Goal: Task Accomplishment & Management: Manage account settings

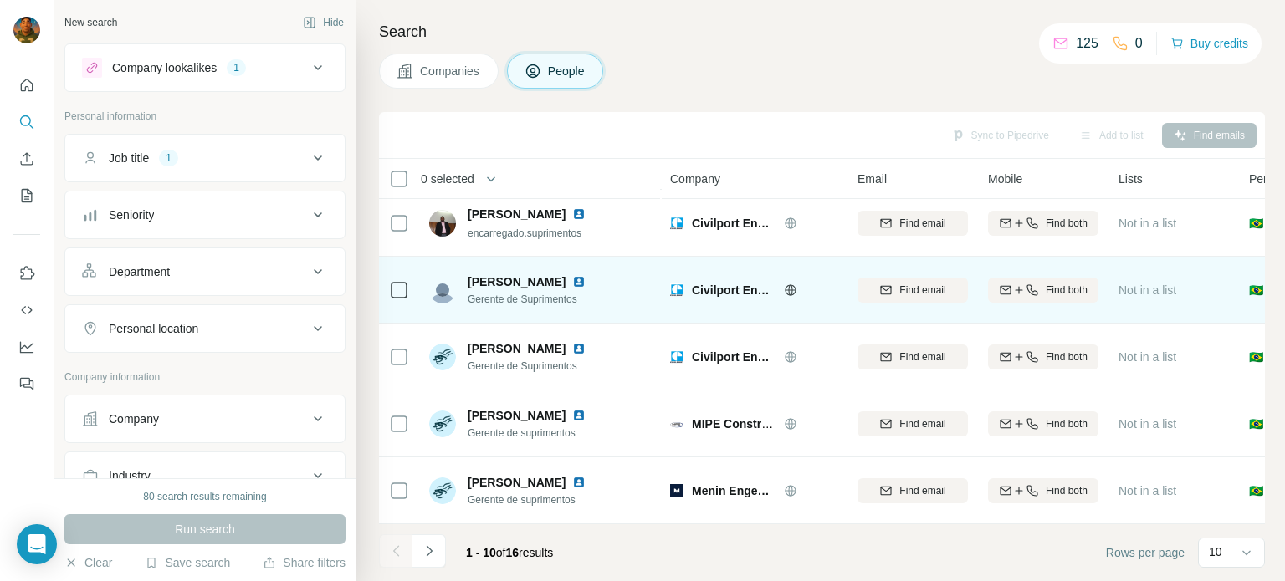
scroll to position [351, 0]
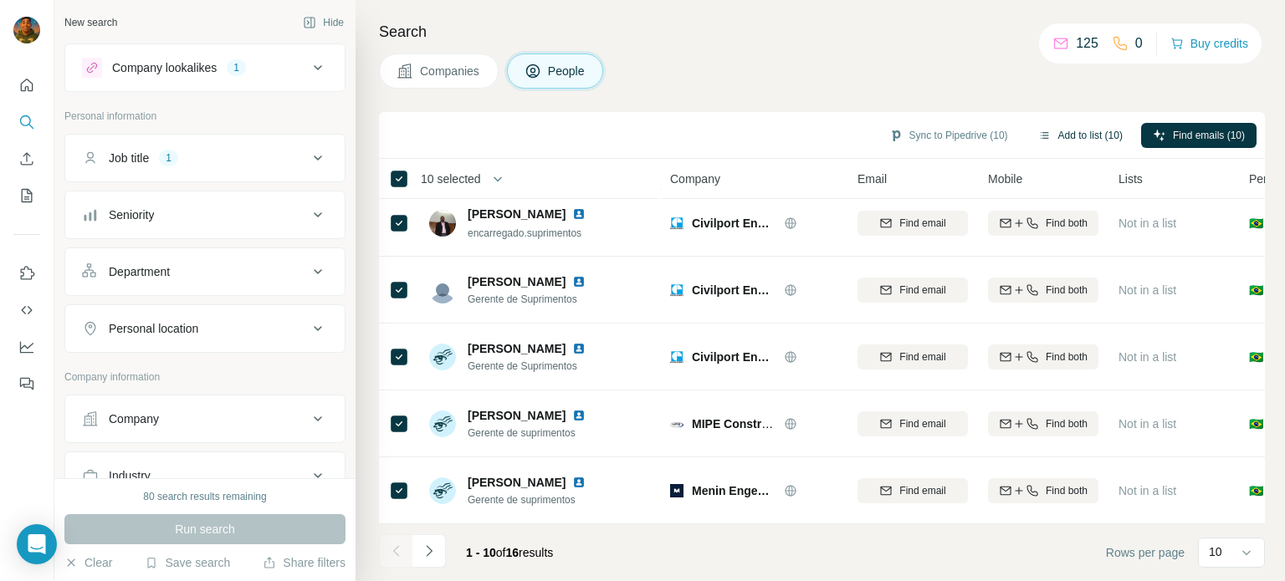
click at [1077, 132] on button "Add to list (10)" at bounding box center [1080, 135] width 108 height 25
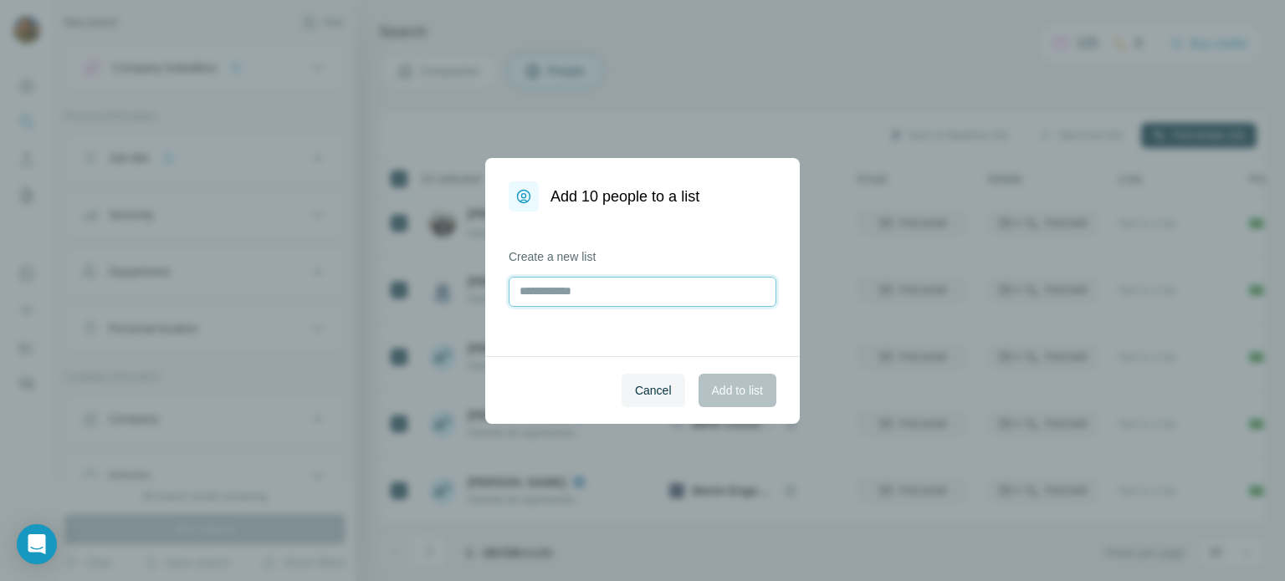
click at [606, 286] on input "text" at bounding box center [643, 292] width 268 height 30
type input "*"
type input "**********"
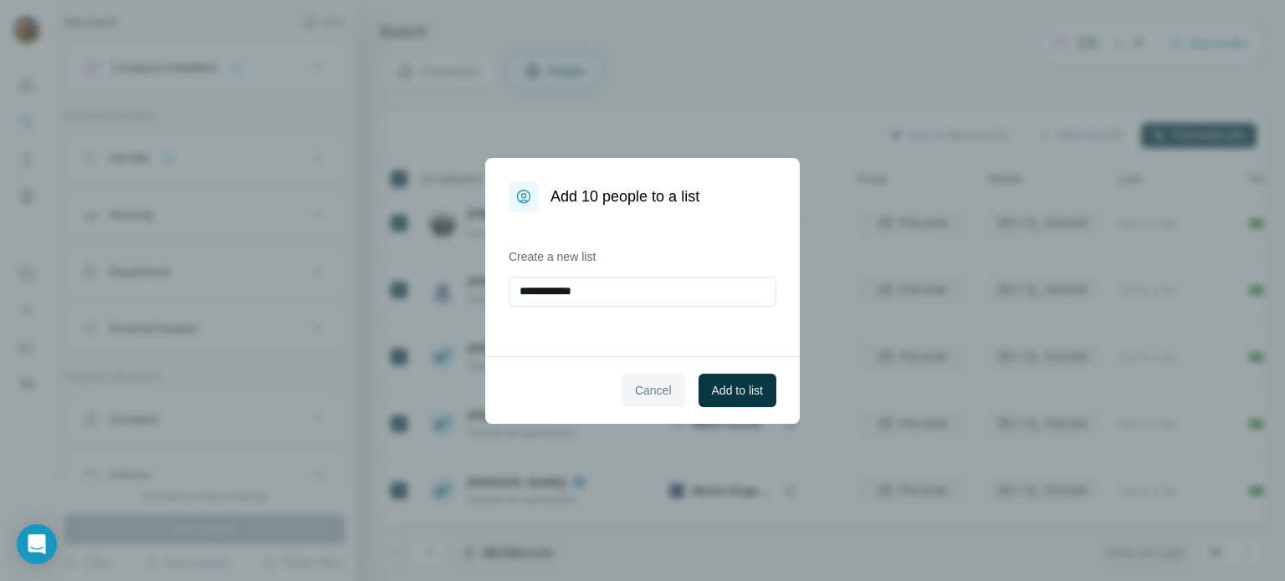
click at [638, 384] on span "Cancel" at bounding box center [653, 390] width 37 height 17
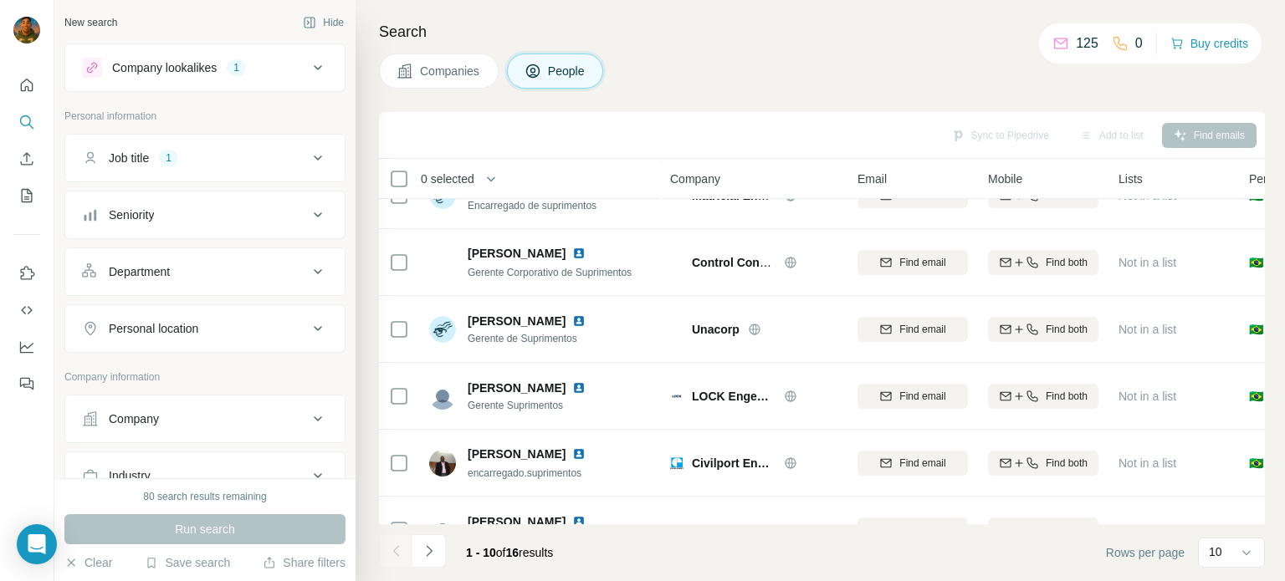
scroll to position [17, 0]
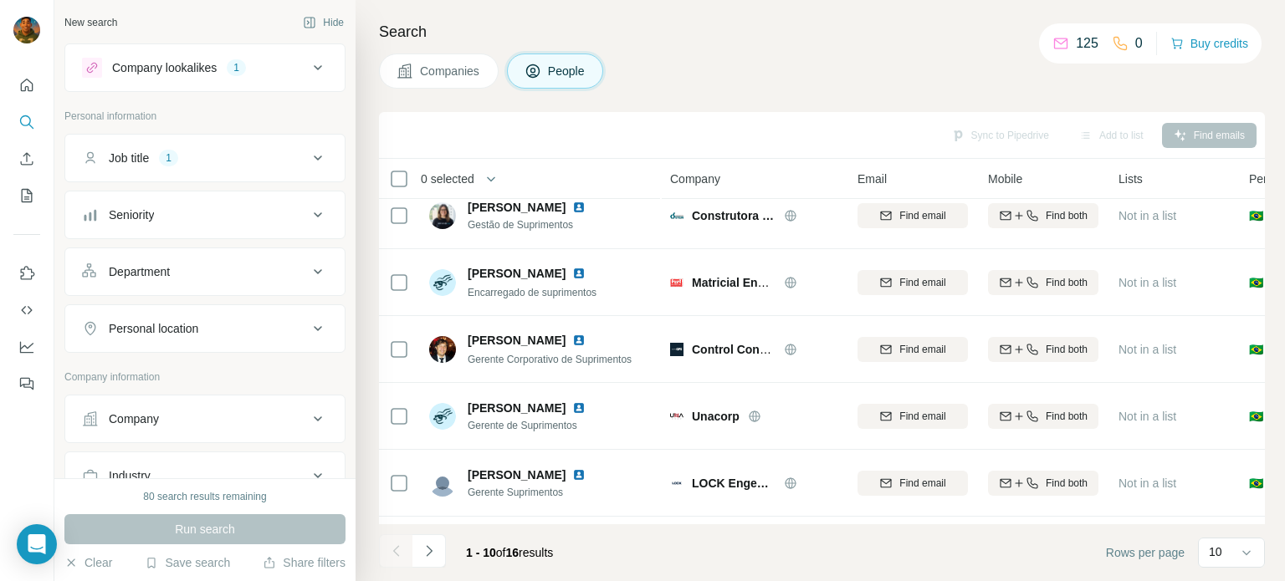
click at [566, 66] on span "People" at bounding box center [567, 71] width 38 height 17
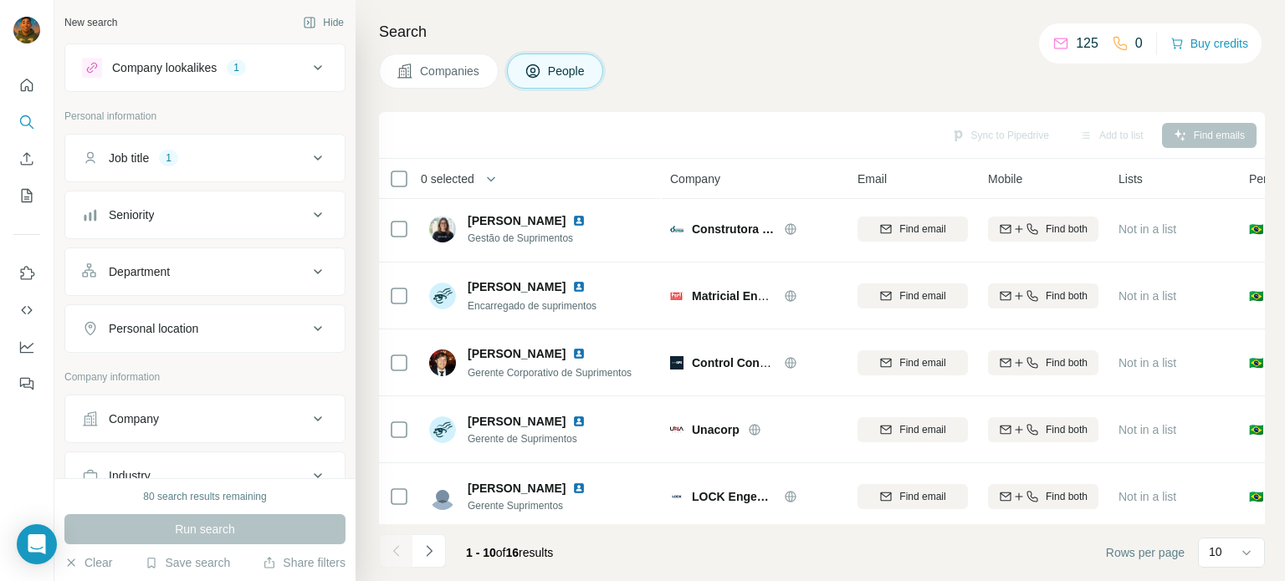
scroll to position [0, 0]
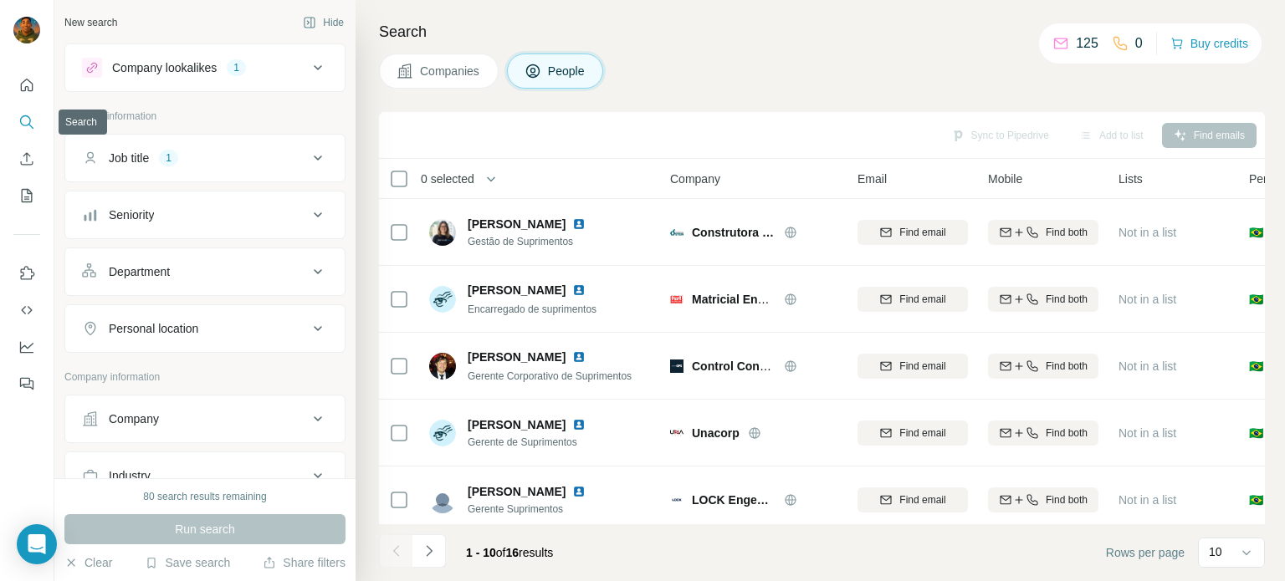
click at [23, 123] on icon "Search" at bounding box center [26, 122] width 17 height 17
click at [24, 120] on icon "Search" at bounding box center [26, 122] width 17 height 17
click at [25, 120] on icon "Search" at bounding box center [26, 122] width 17 height 17
click at [137, 157] on div "Job title" at bounding box center [129, 158] width 40 height 17
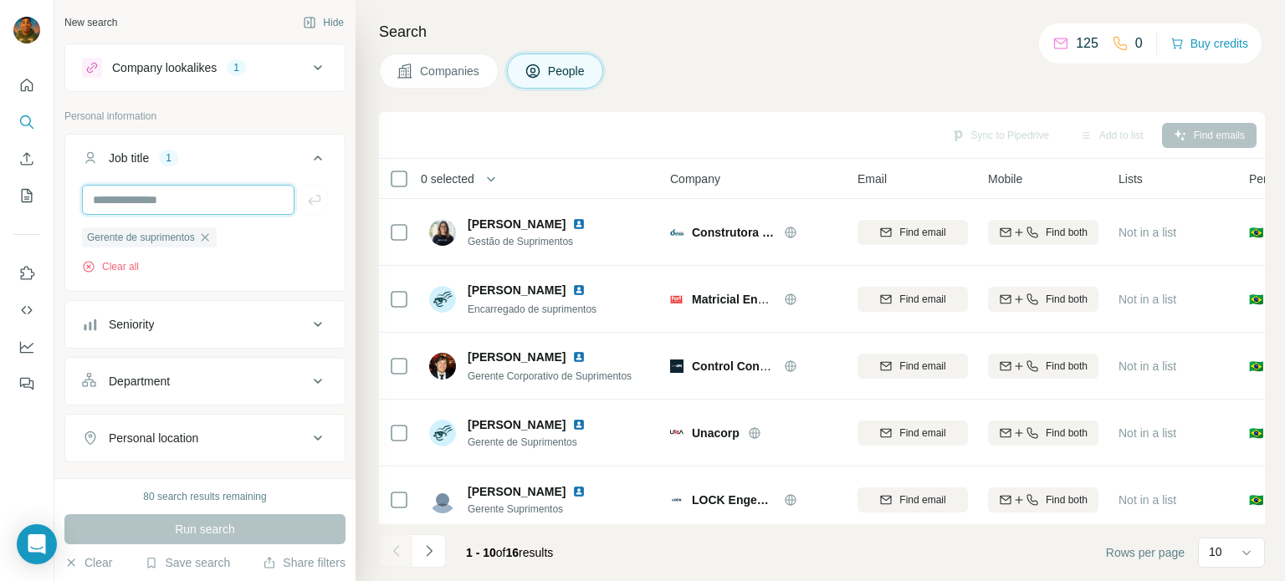
click at [145, 202] on input "text" at bounding box center [188, 200] width 212 height 30
type input "*"
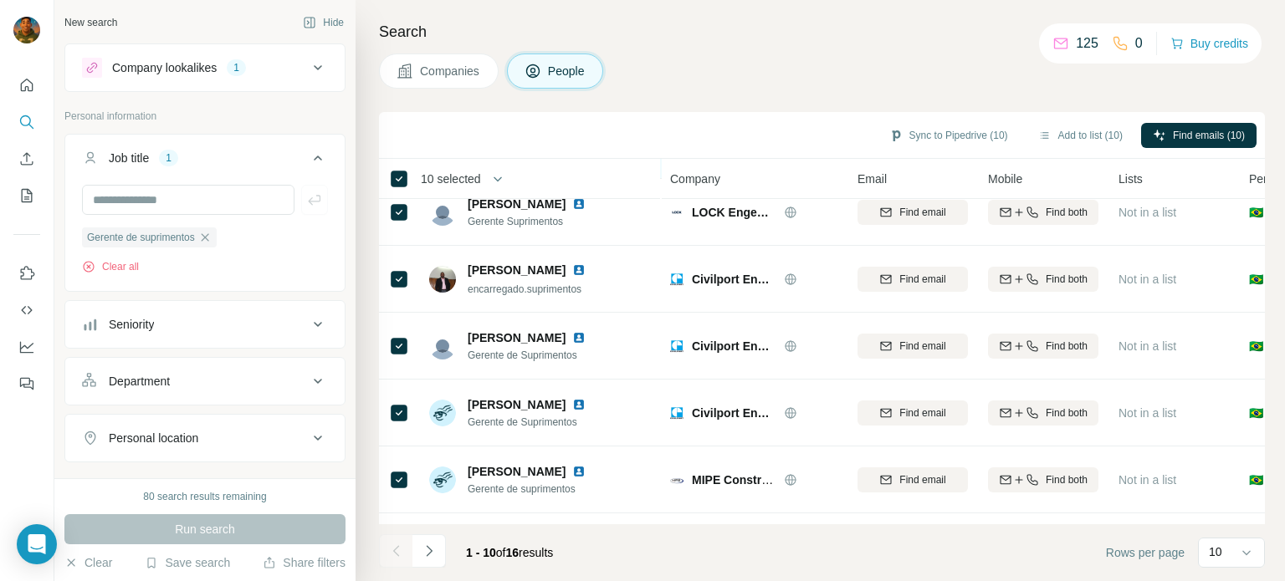
scroll to position [351, 0]
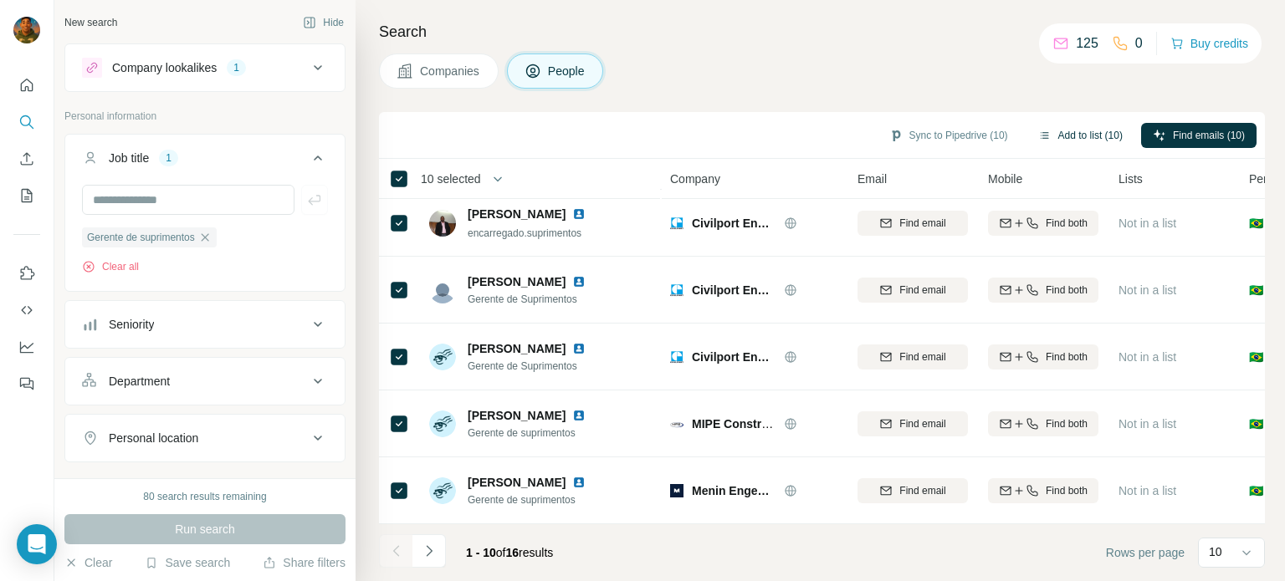
click at [1064, 138] on button "Add to list (10)" at bounding box center [1080, 135] width 108 height 25
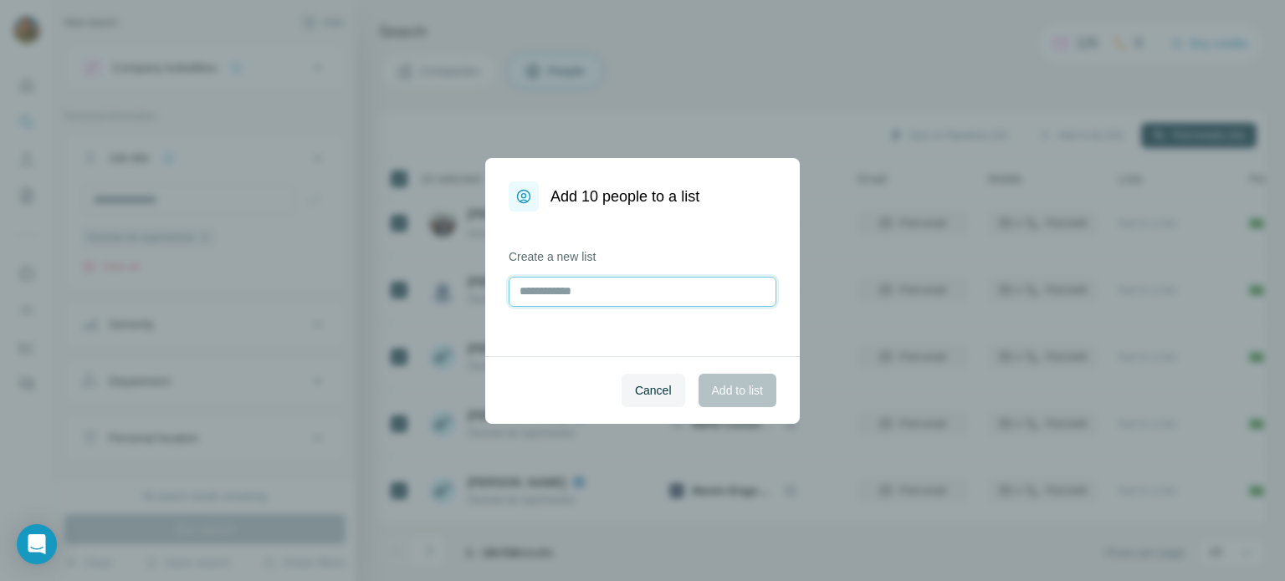
click at [601, 290] on input "text" at bounding box center [643, 292] width 268 height 30
type input "*"
click at [636, 383] on span "Cancel" at bounding box center [653, 390] width 37 height 17
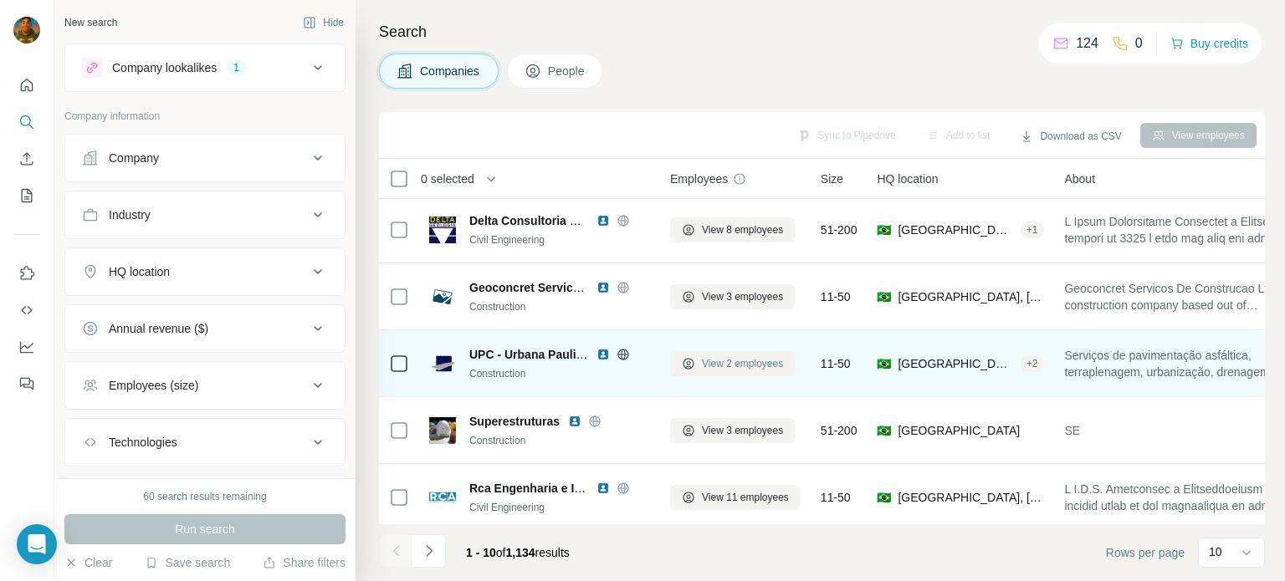
scroll to position [167, 0]
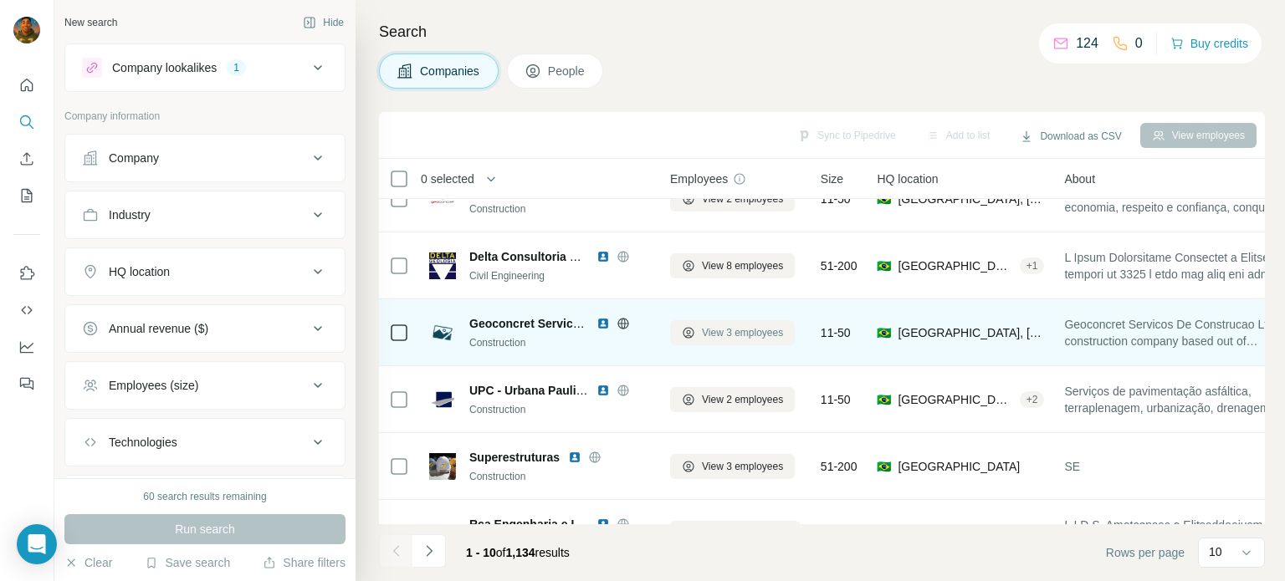
click at [717, 336] on span "View 3 employees" at bounding box center [742, 332] width 81 height 15
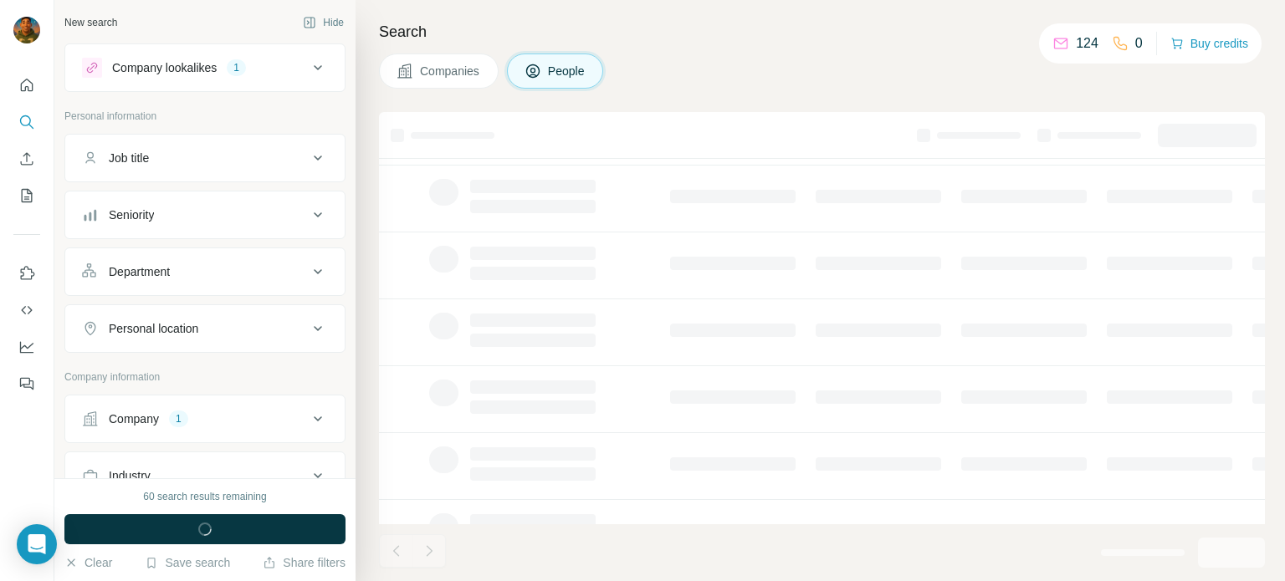
scroll to position [0, 0]
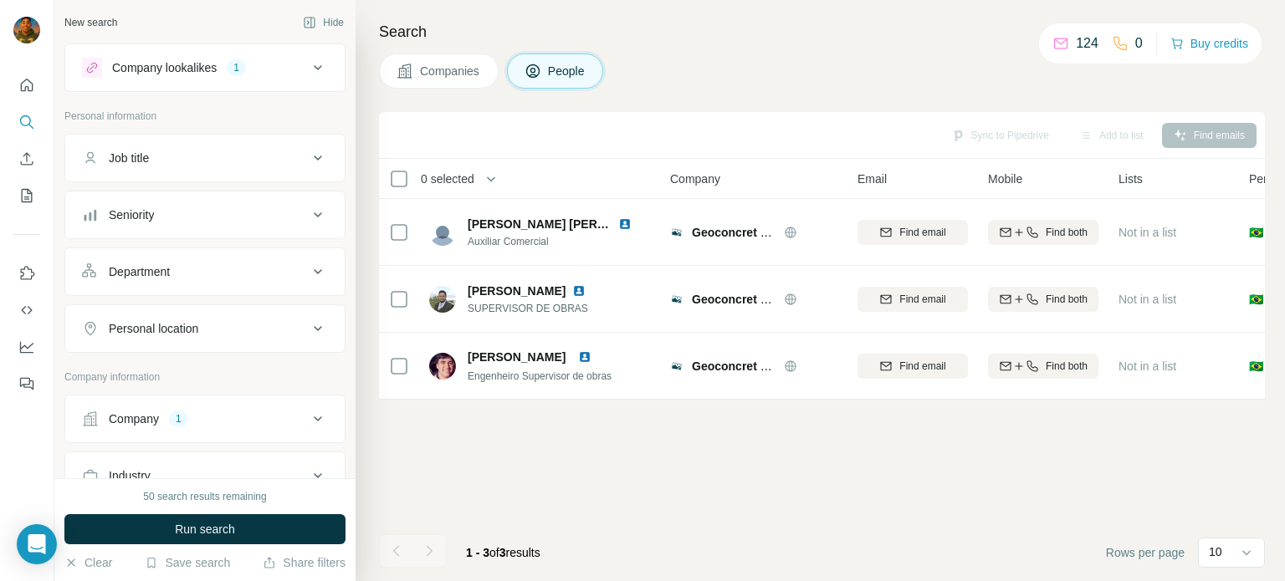
click at [460, 64] on span "Companies" at bounding box center [450, 71] width 61 height 17
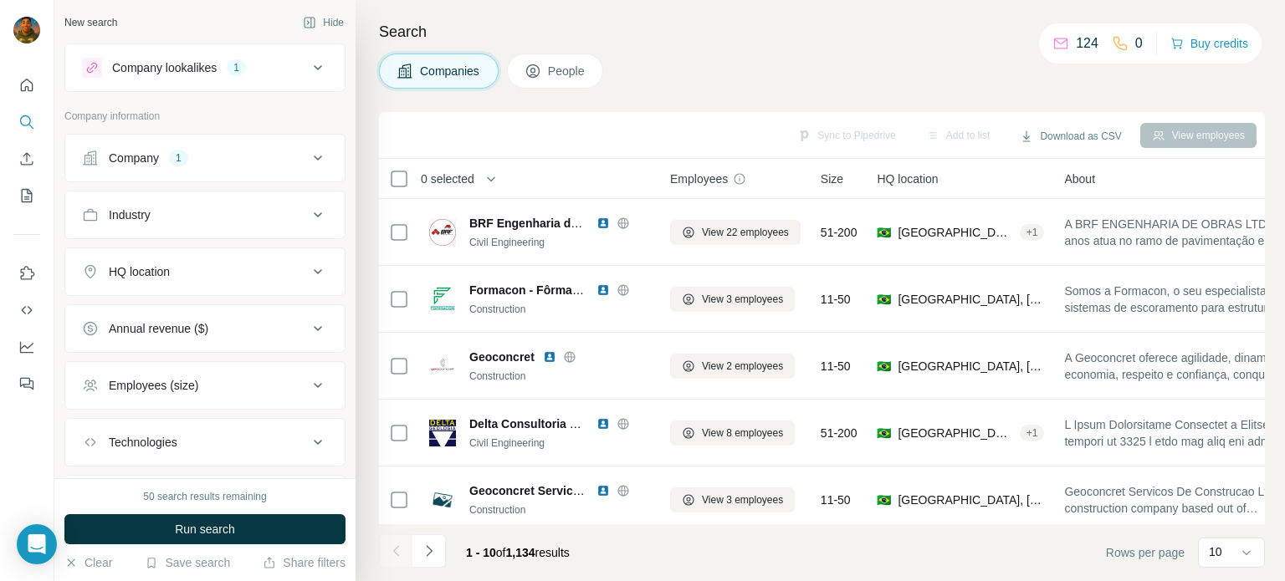
click at [566, 69] on span "People" at bounding box center [567, 71] width 38 height 17
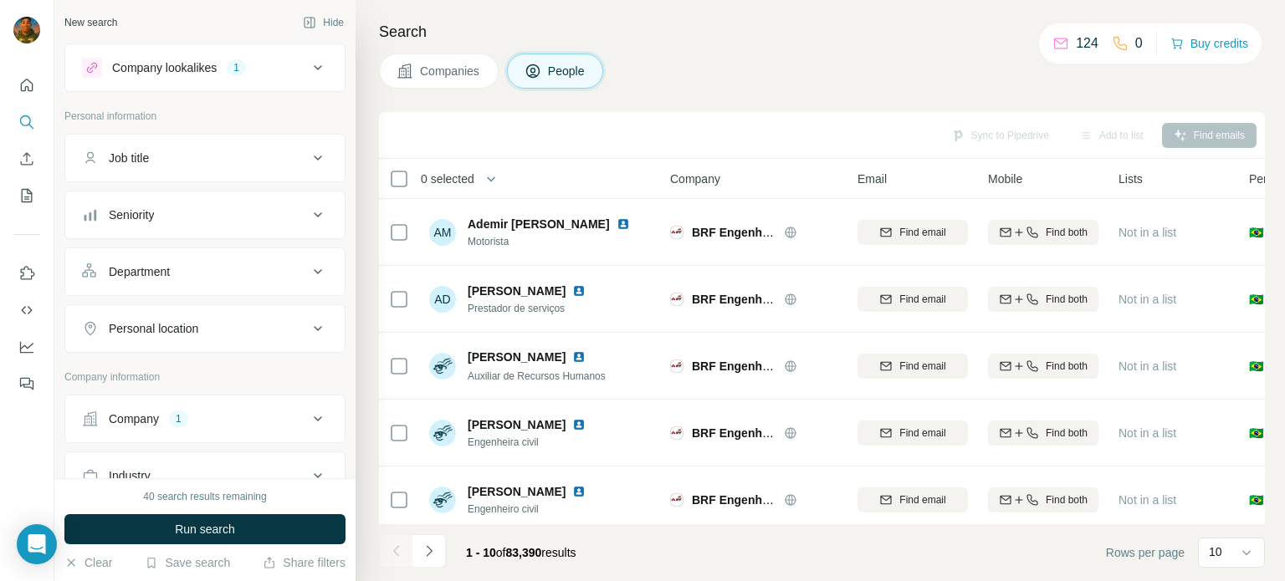
click at [451, 90] on div "Search Companies People Sync to Pipedrive Add to list Find emails 0 selected Pe…" at bounding box center [820, 290] width 929 height 581
click at [451, 81] on button "Companies" at bounding box center [439, 71] width 120 height 35
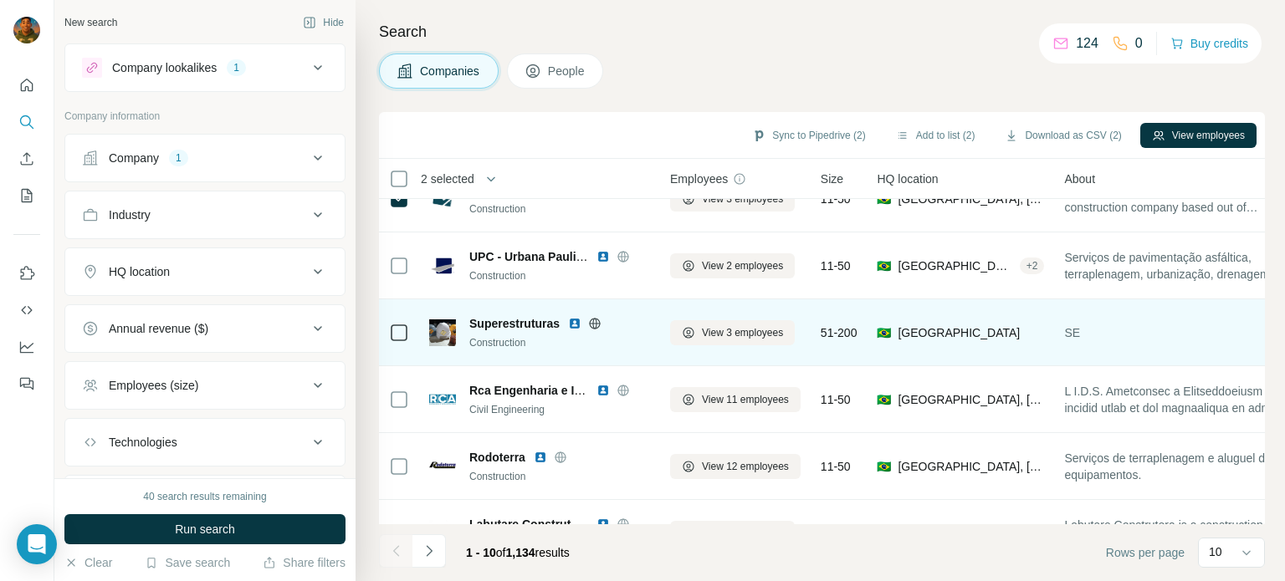
scroll to position [351, 0]
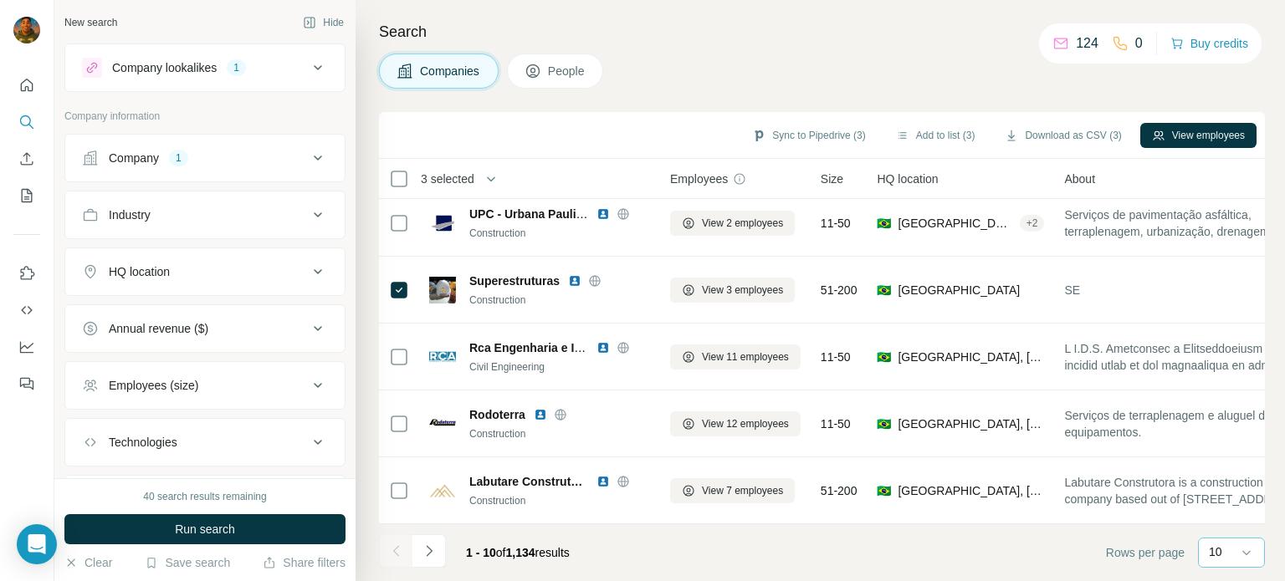
click at [1228, 548] on div "10" at bounding box center [1230, 552] width 42 height 17
click at [1225, 431] on p "60" at bounding box center [1218, 425] width 13 height 17
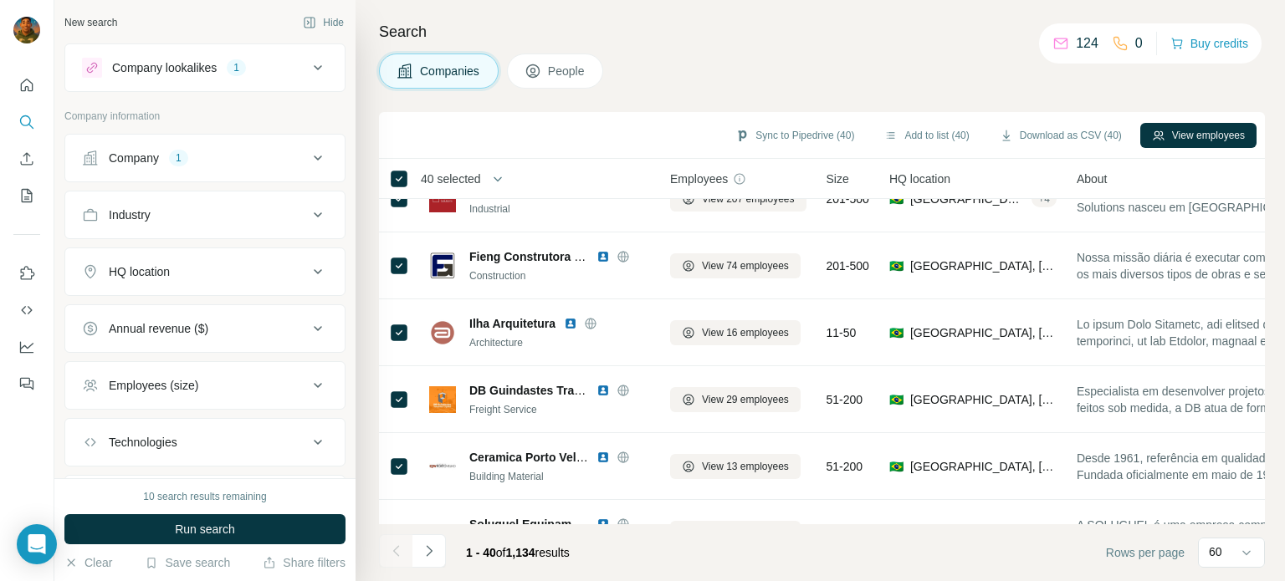
scroll to position [2359, 0]
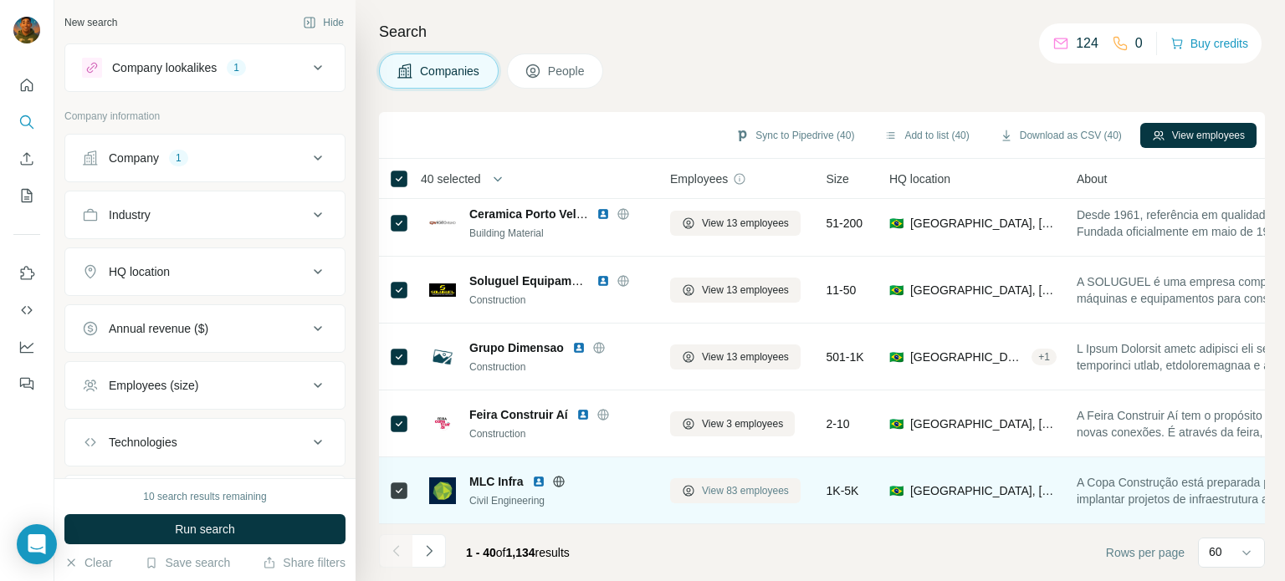
click at [691, 484] on icon at bounding box center [688, 490] width 13 height 13
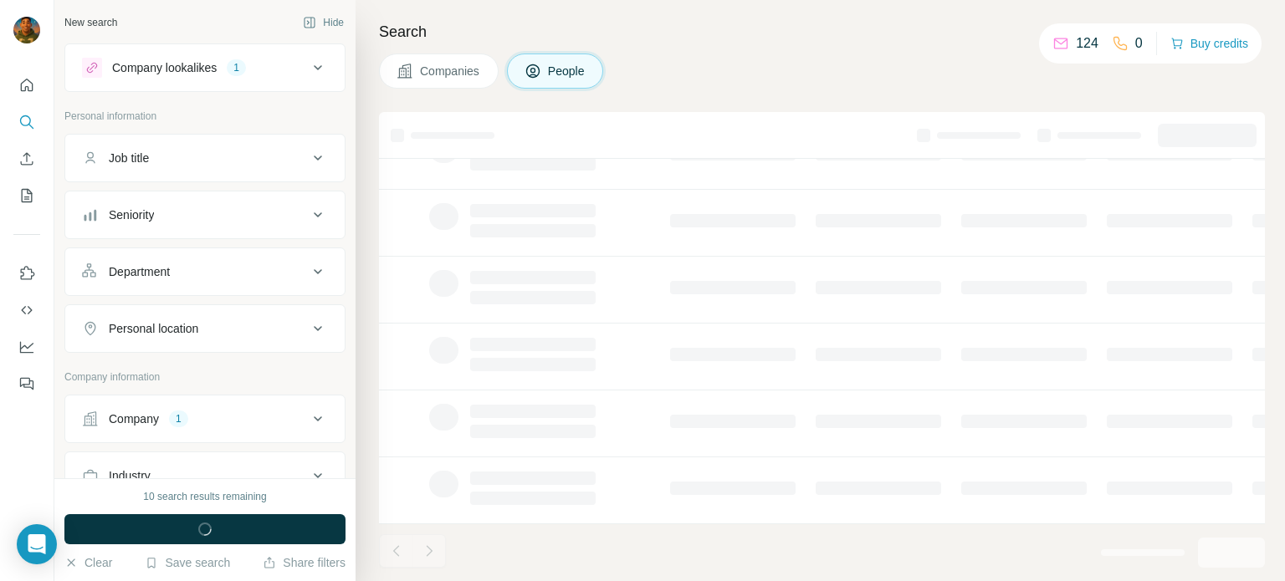
scroll to position [351, 0]
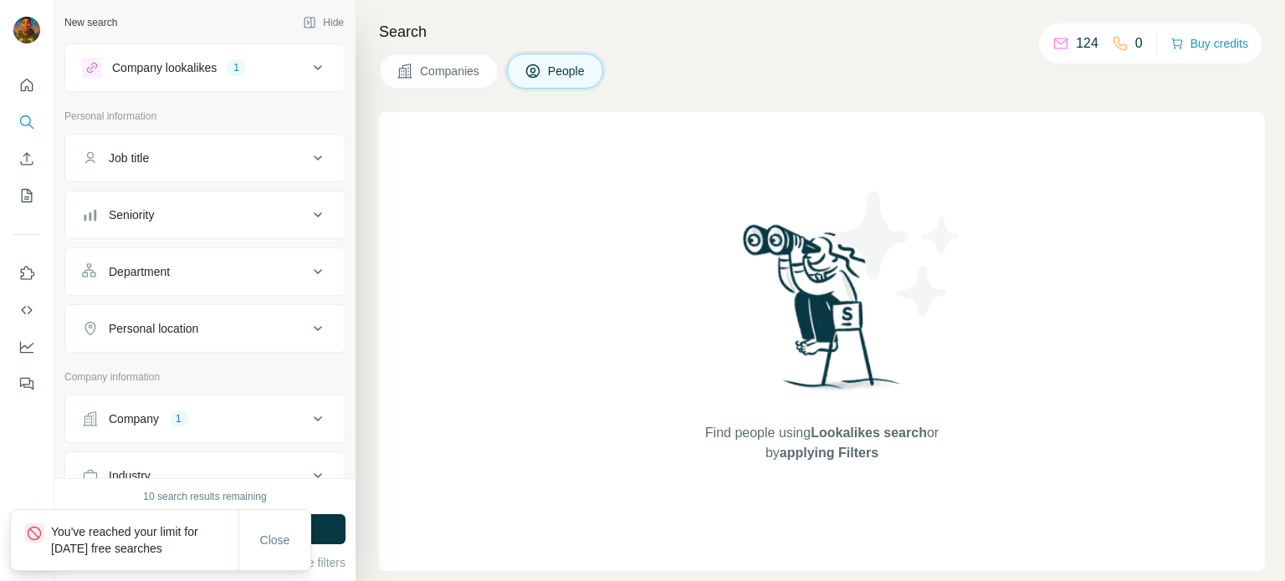
click at [418, 68] on button "Companies" at bounding box center [439, 71] width 120 height 35
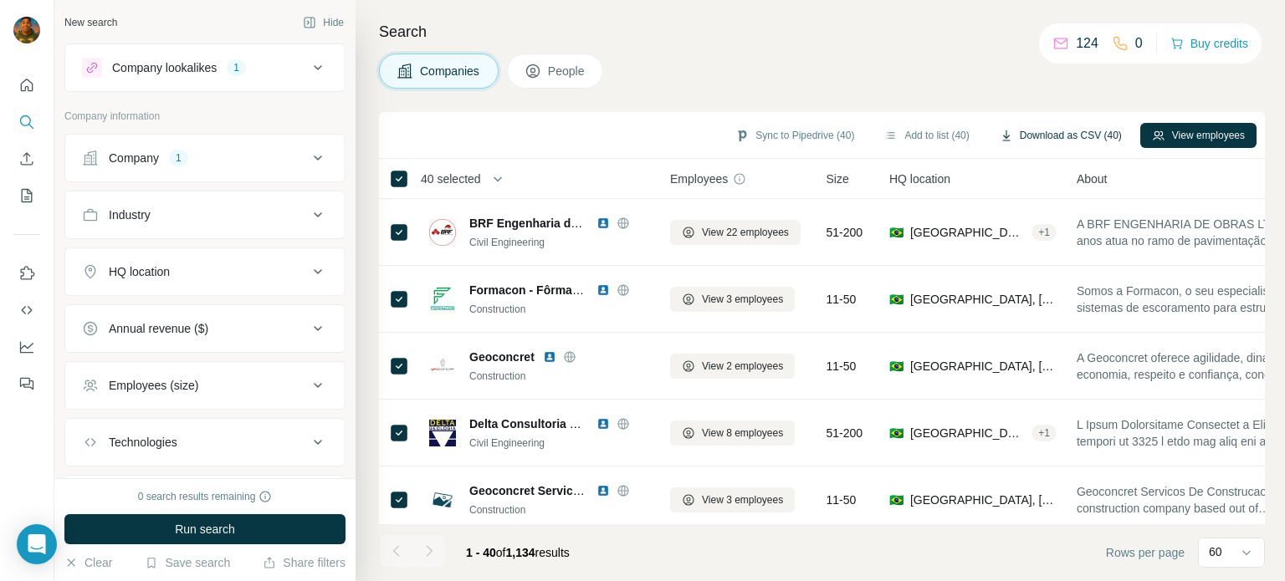
click at [1088, 135] on button "Download as CSV (40)" at bounding box center [1061, 135] width 146 height 25
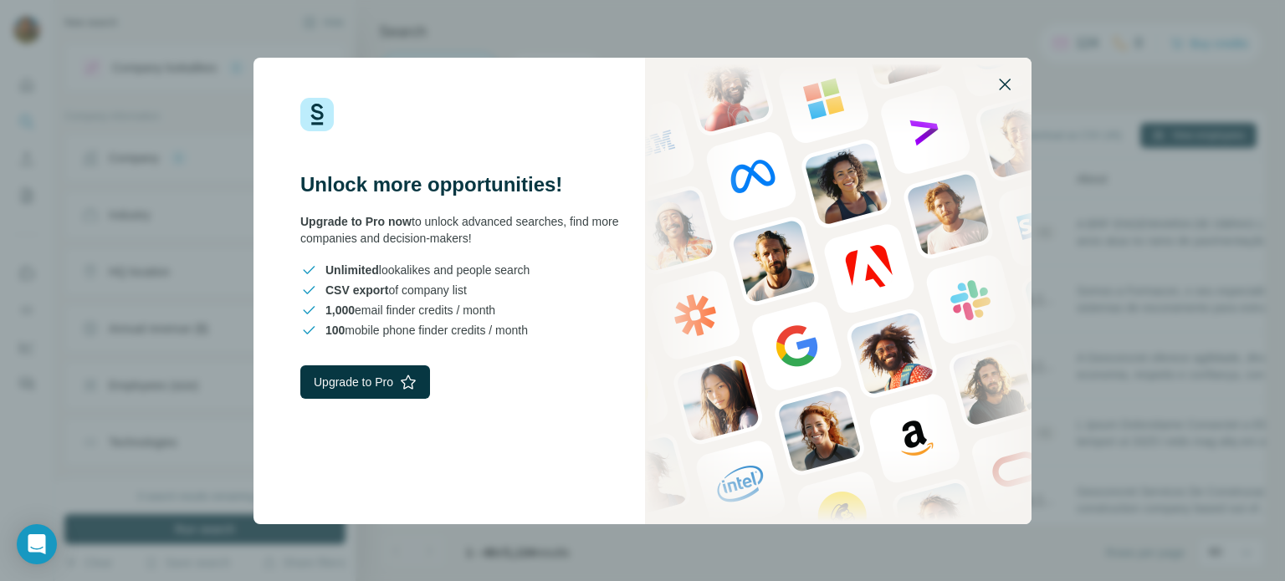
click at [1002, 79] on icon "button" at bounding box center [1005, 84] width 20 height 20
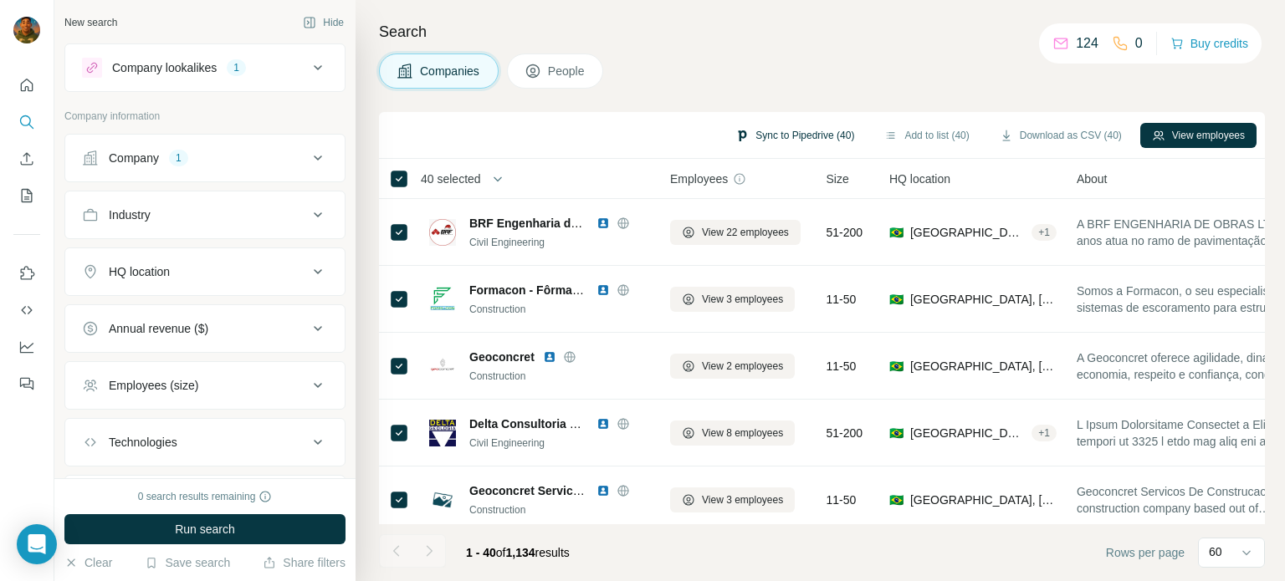
click at [820, 131] on button "Sync to Pipedrive (40)" at bounding box center [795, 135] width 142 height 25
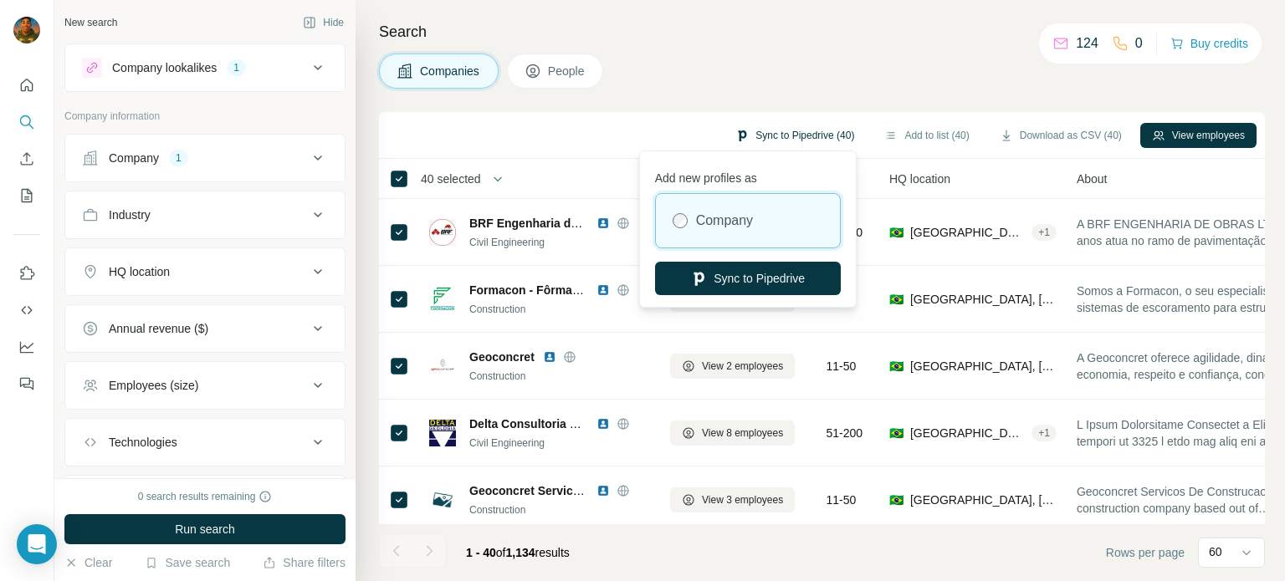
click at [816, 130] on button "Sync to Pipedrive (40)" at bounding box center [795, 135] width 142 height 25
click at [897, 96] on div "Search Companies People Sync to Pipedrive (40) Add to list (40) Download as CSV…" at bounding box center [820, 290] width 929 height 581
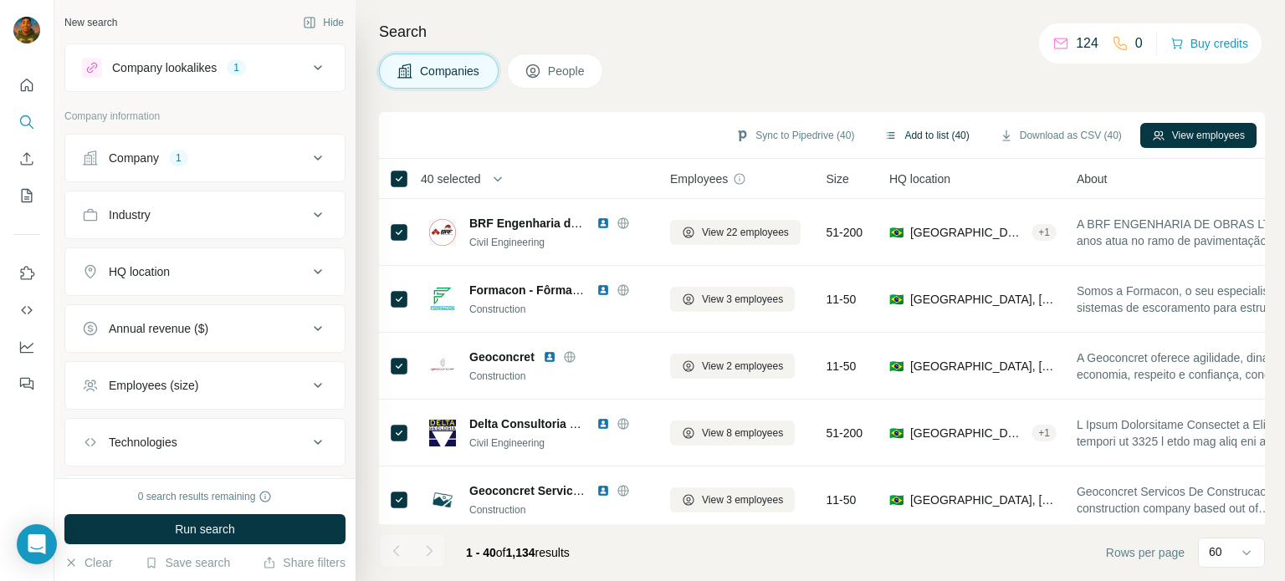
click at [933, 131] on button "Add to list (40)" at bounding box center [927, 135] width 108 height 25
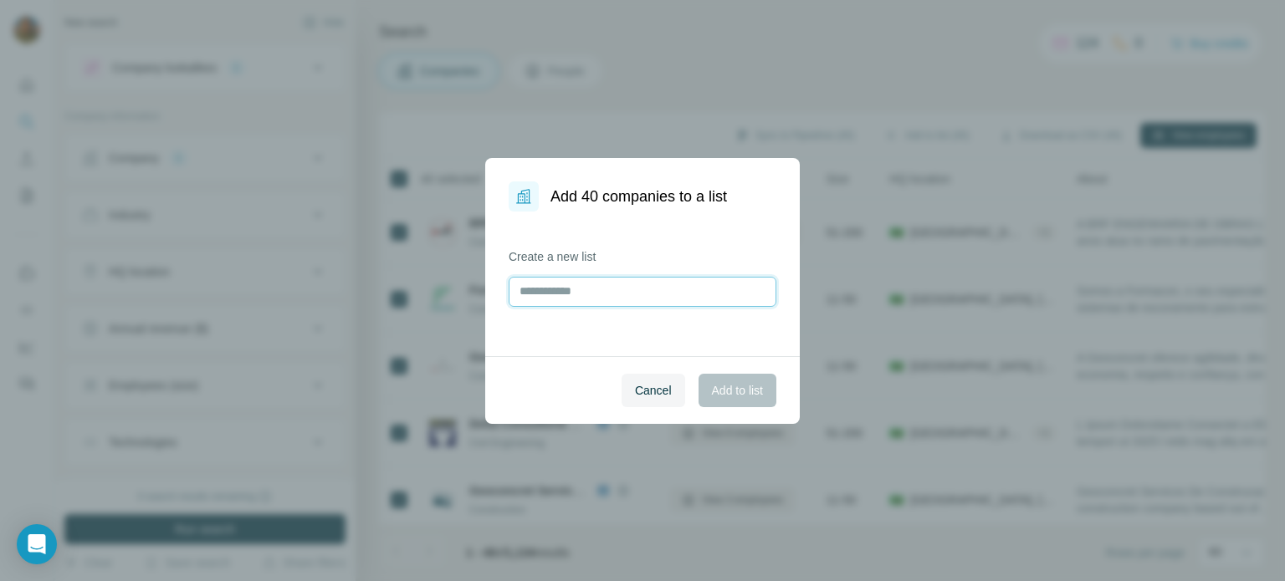
click at [547, 290] on input "text" at bounding box center [643, 292] width 268 height 30
type input "**********"
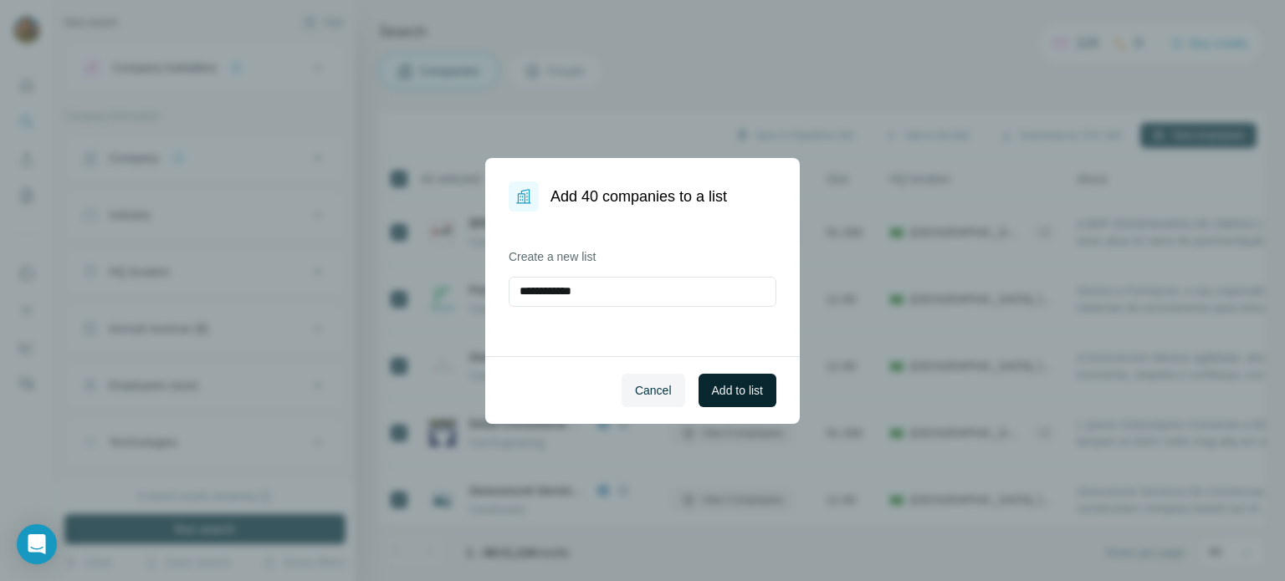
click at [740, 402] on button "Add to list" at bounding box center [738, 390] width 78 height 33
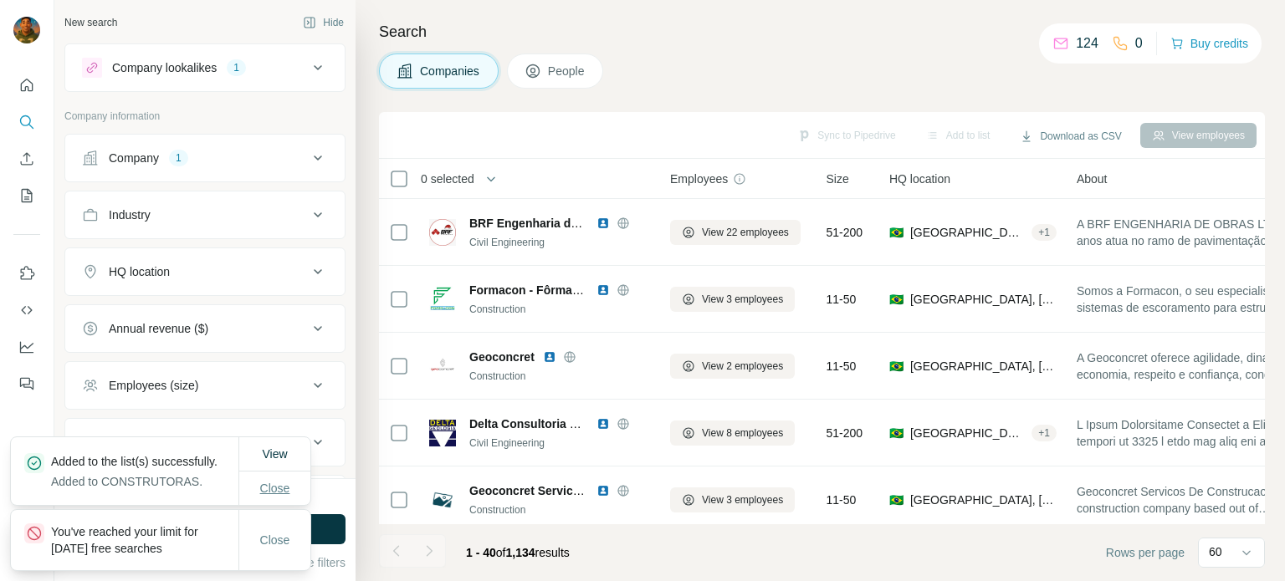
click at [261, 483] on button "Close" at bounding box center [275, 488] width 54 height 30
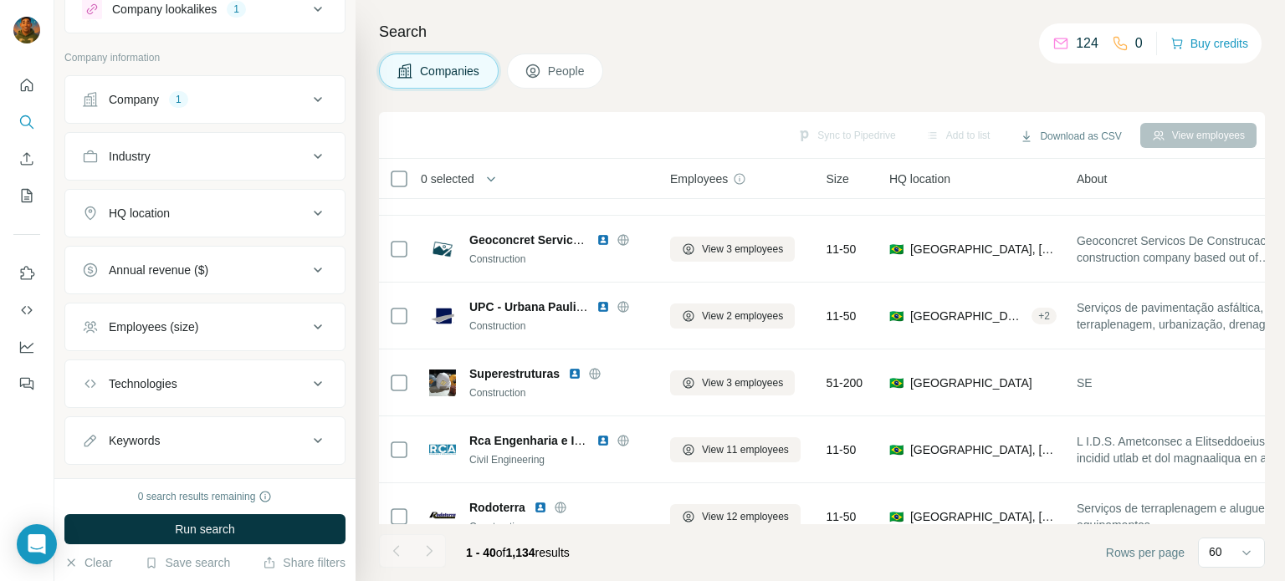
scroll to position [89, 0]
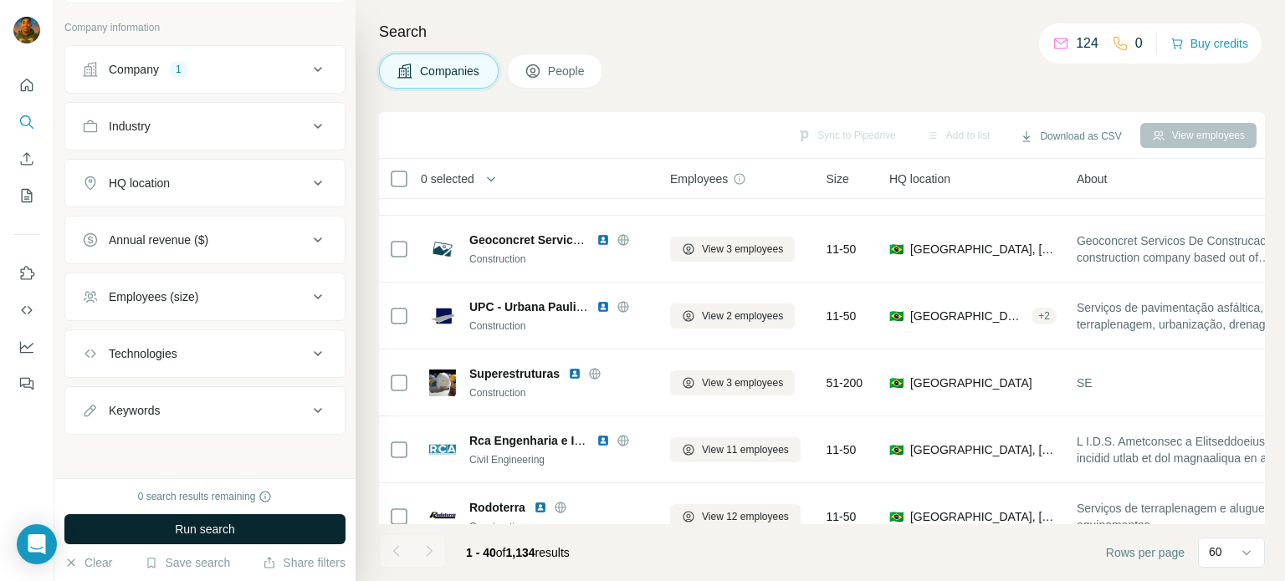
click at [251, 524] on button "Run search" at bounding box center [204, 529] width 281 height 30
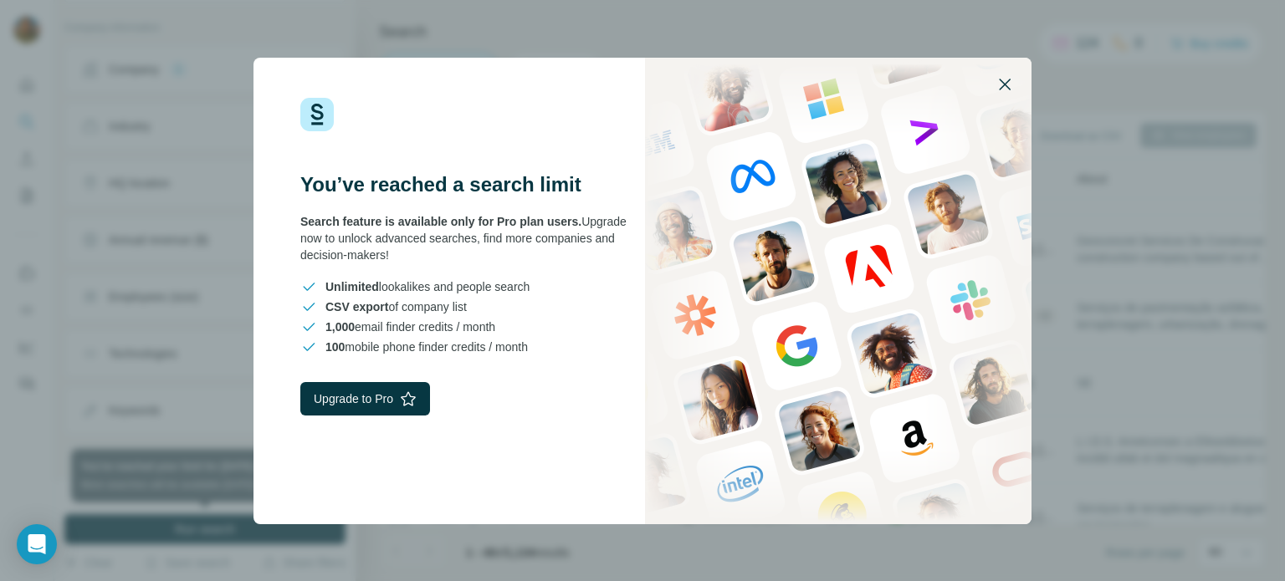
click at [997, 84] on icon "button" at bounding box center [1005, 84] width 20 height 20
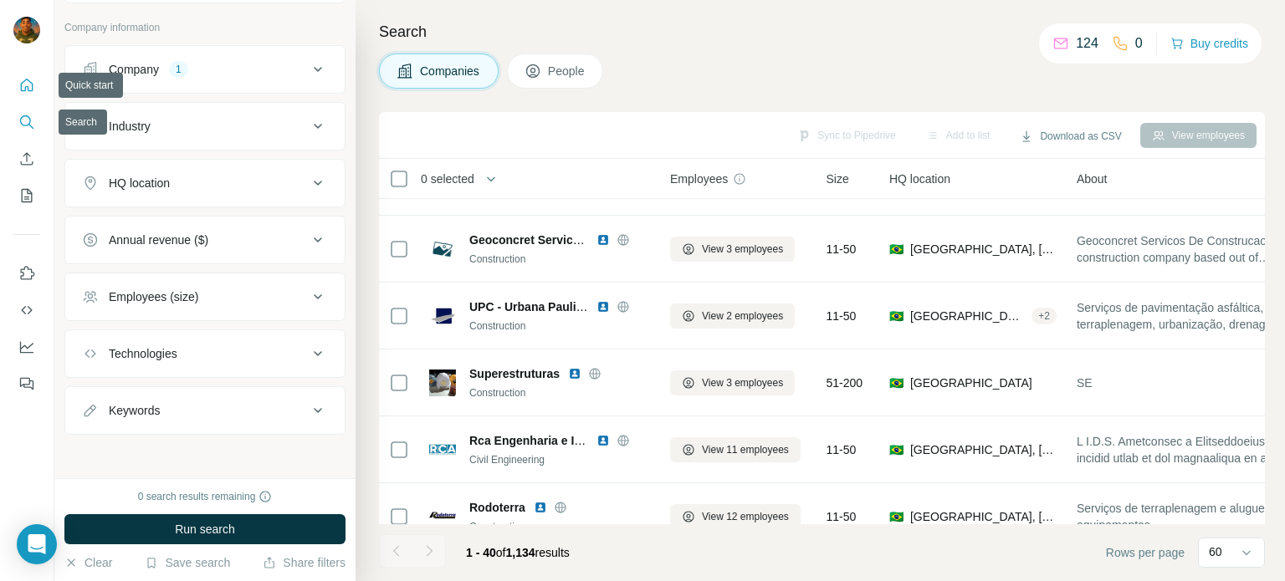
click at [23, 90] on icon "Quick start" at bounding box center [26, 85] width 17 height 17
click at [27, 88] on icon "Quick start" at bounding box center [26, 85] width 17 height 17
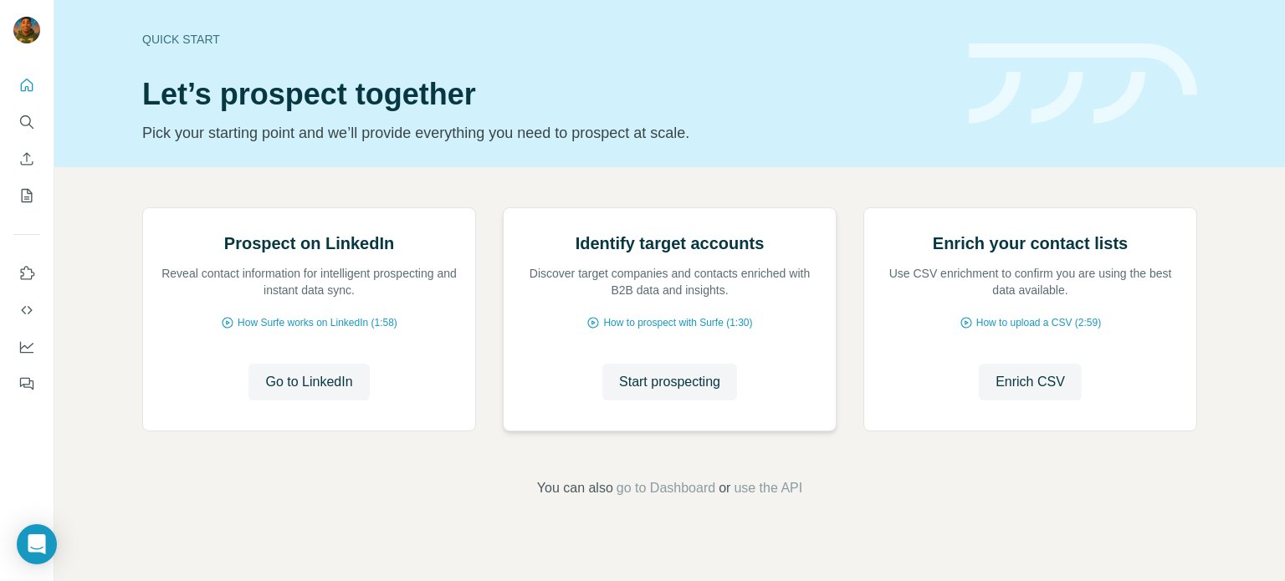
scroll to position [141, 0]
click at [27, 188] on icon "My lists" at bounding box center [26, 195] width 17 height 17
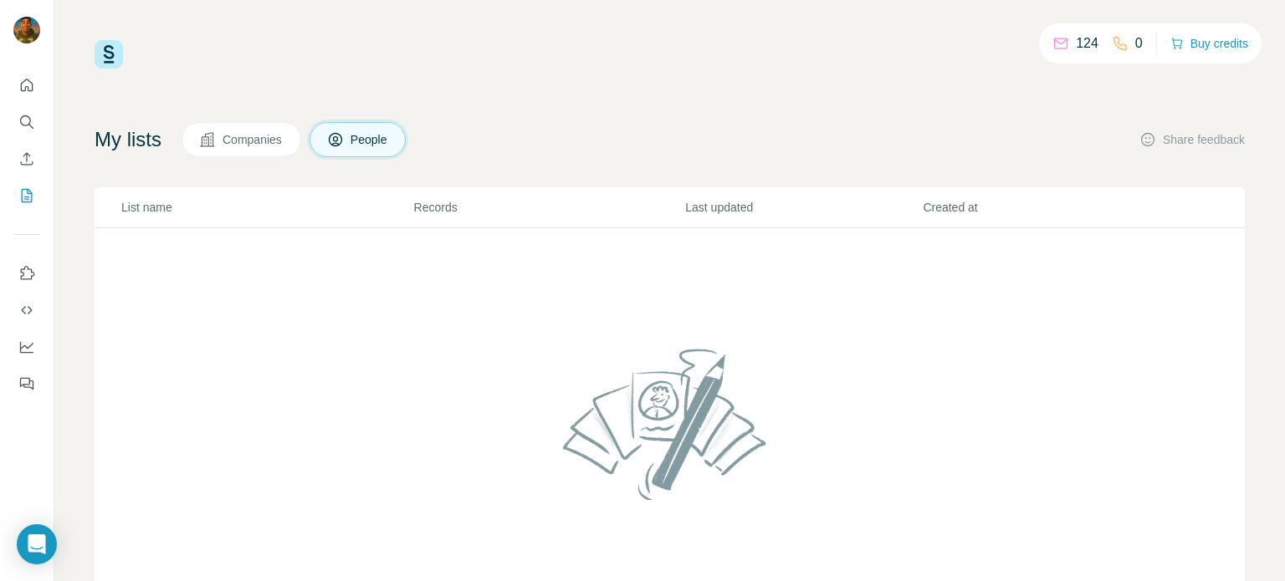
click at [281, 153] on button "Companies" at bounding box center [242, 139] width 120 height 35
click at [268, 142] on span "Companies" at bounding box center [253, 139] width 61 height 17
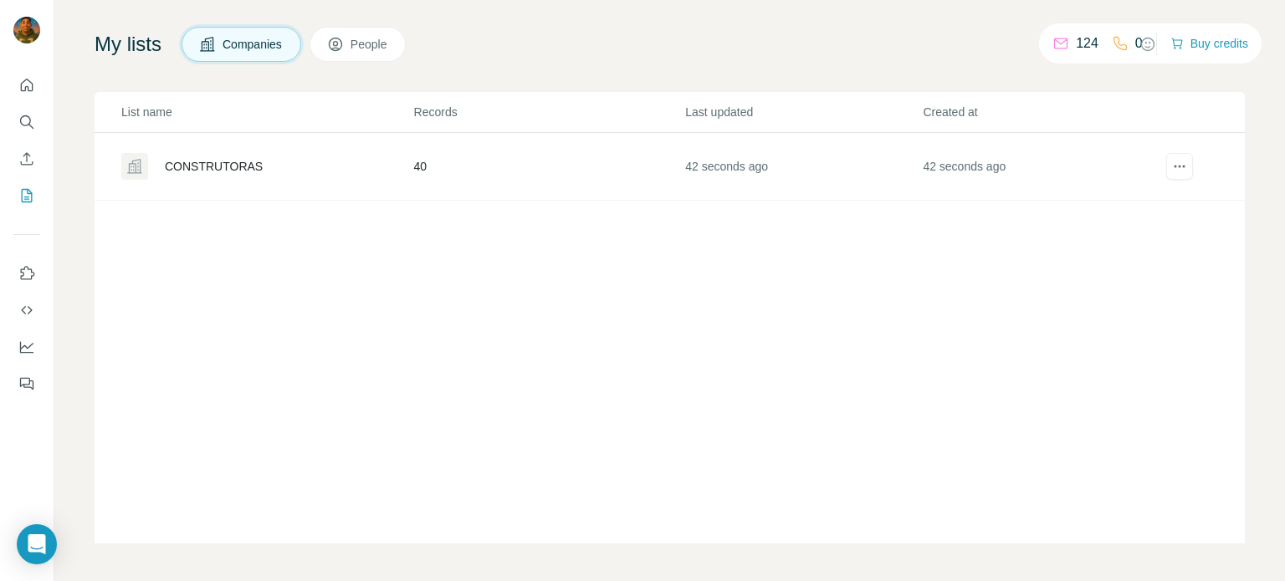
scroll to position [97, 0]
click at [232, 164] on div "CONSTRUTORAS" at bounding box center [214, 164] width 98 height 17
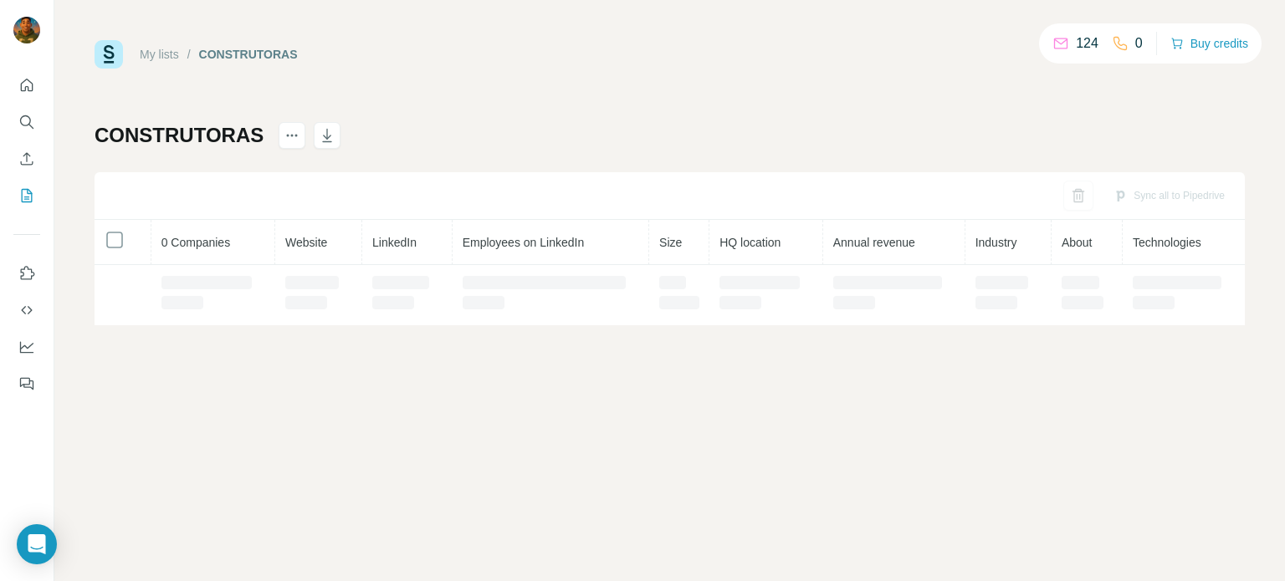
click at [399, 195] on div "Sync all to Pipedrive" at bounding box center [670, 196] width 1150 height 48
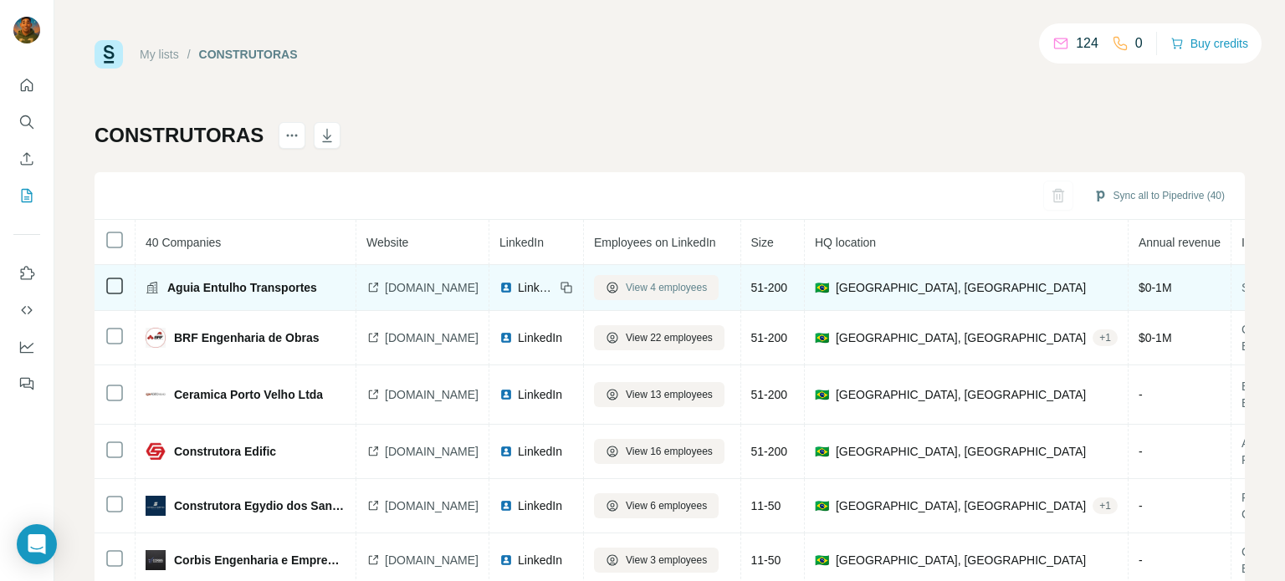
click at [707, 284] on span "View 4 employees" at bounding box center [666, 287] width 81 height 15
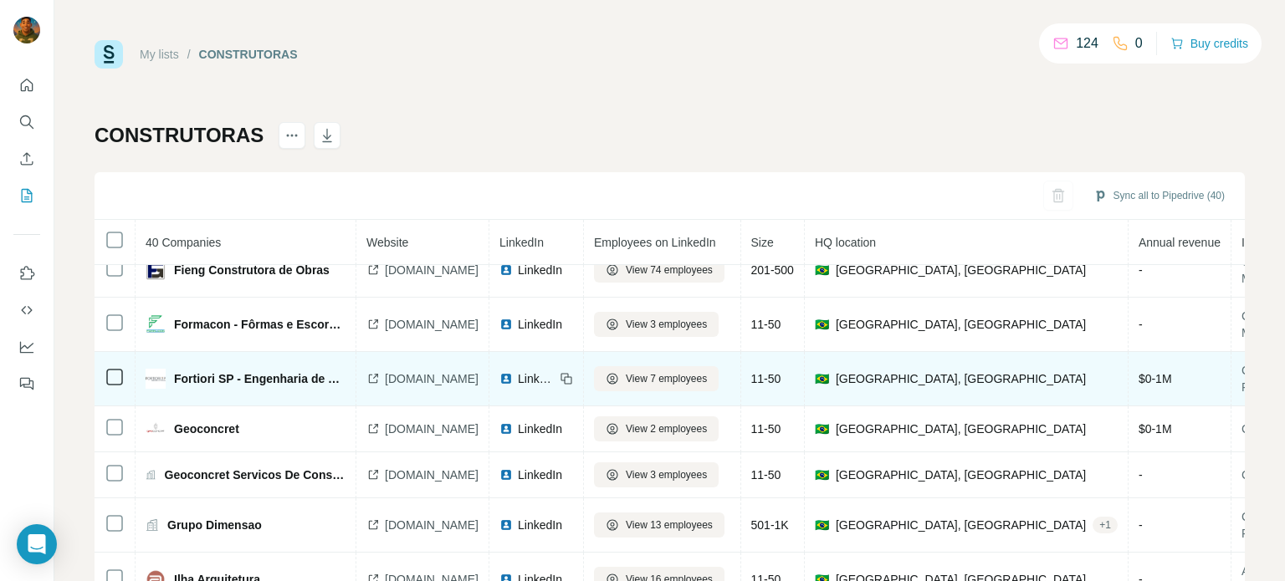
scroll to position [696, 0]
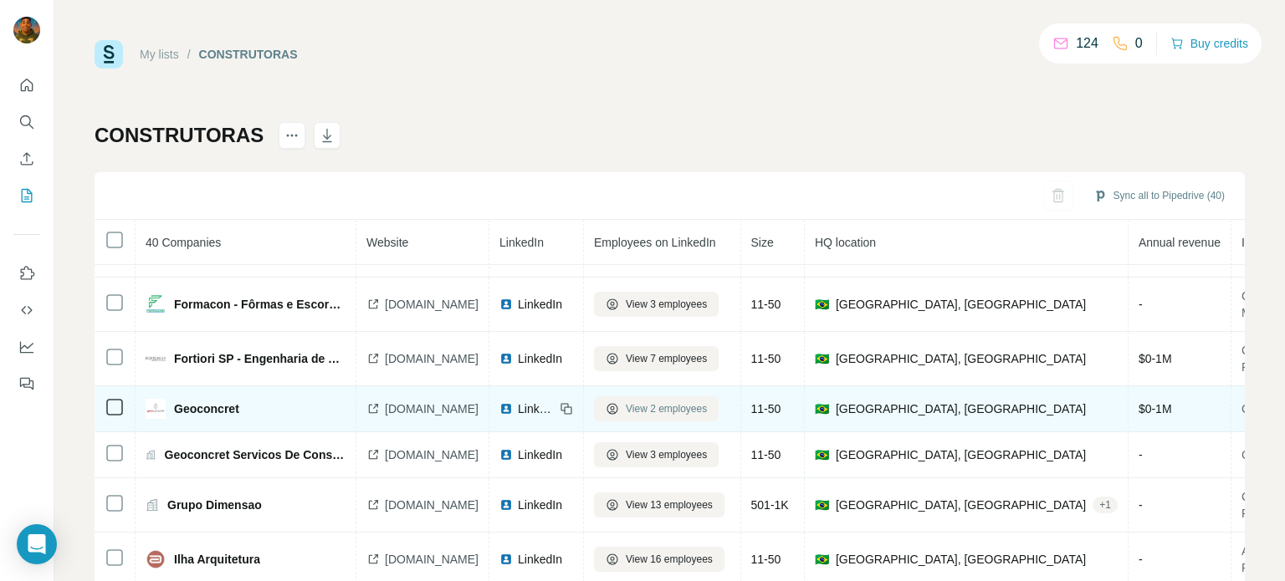
click at [703, 403] on span "View 2 employees" at bounding box center [666, 409] width 81 height 15
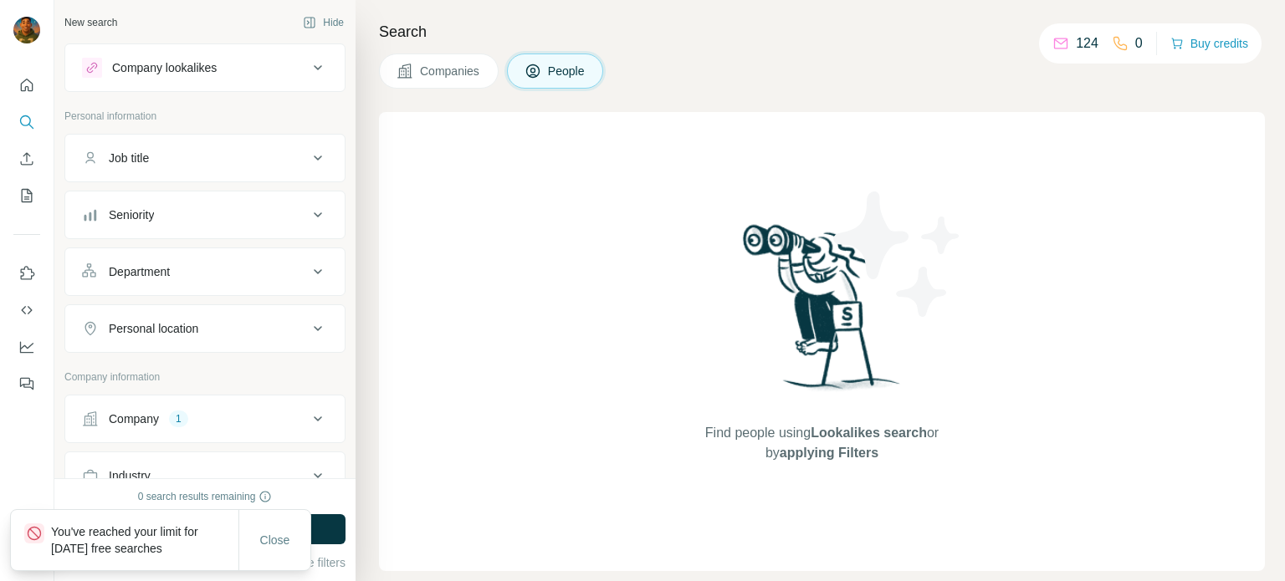
click at [438, 69] on span "Companies" at bounding box center [450, 71] width 61 height 17
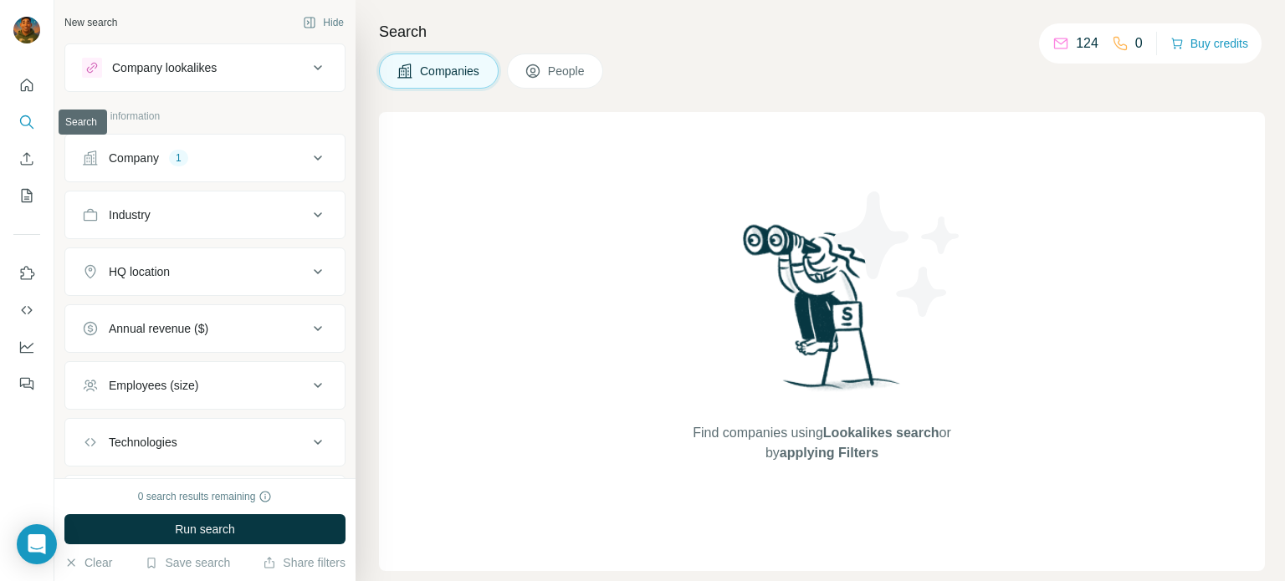
click at [20, 134] on button "Search" at bounding box center [26, 122] width 27 height 30
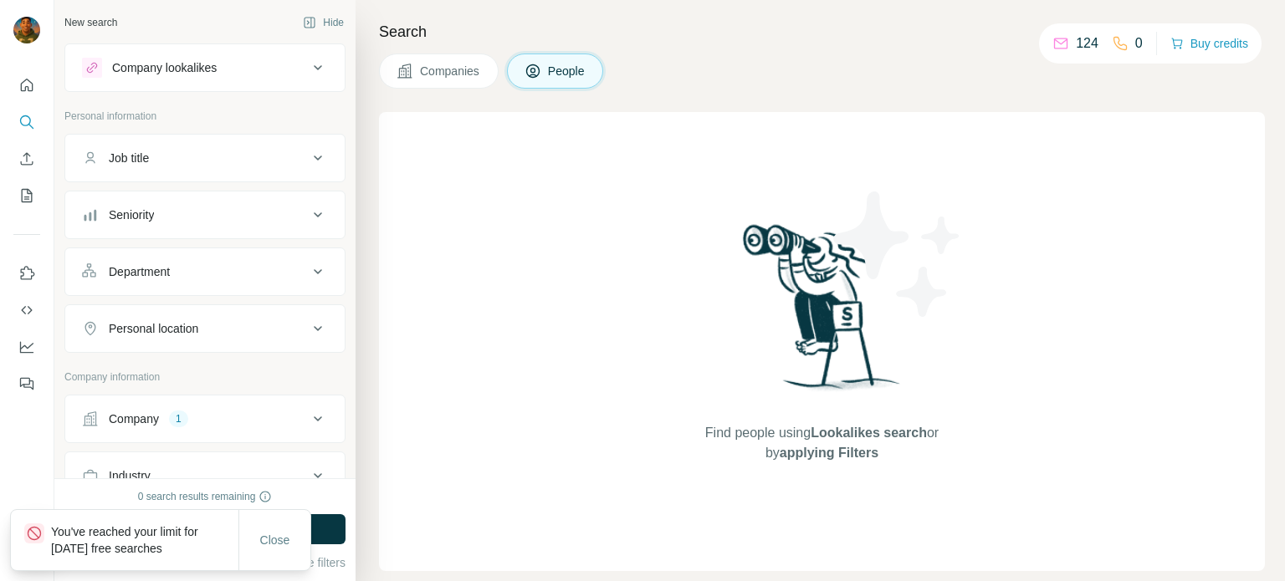
click at [209, 337] on button "Personal location" at bounding box center [204, 329] width 279 height 40
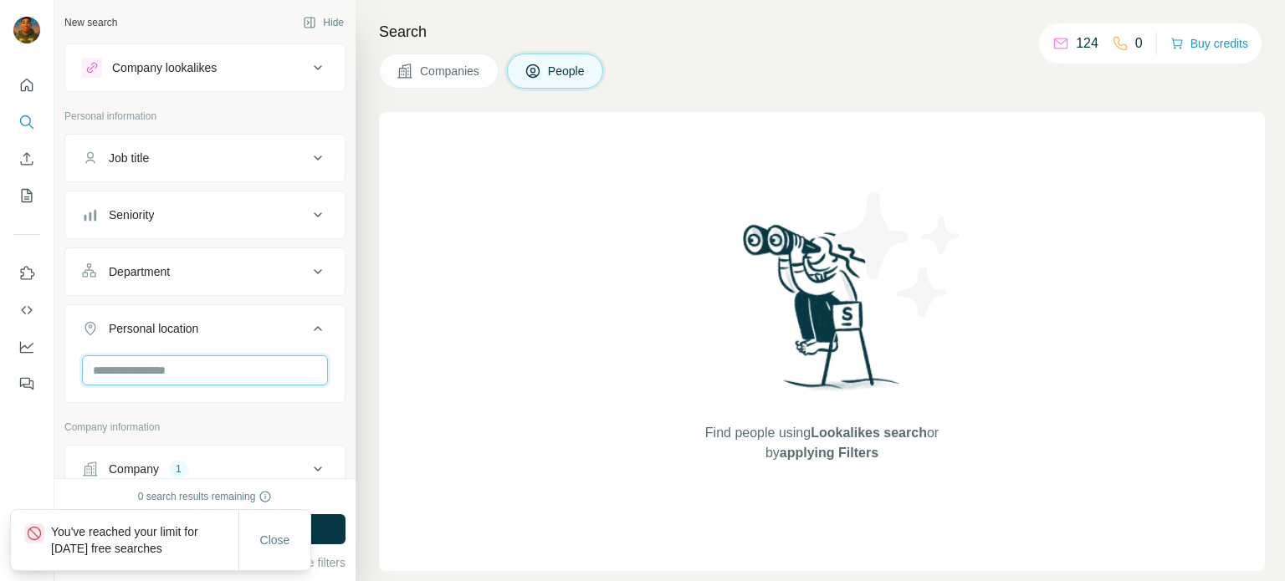
click at [214, 361] on input "text" at bounding box center [205, 371] width 246 height 30
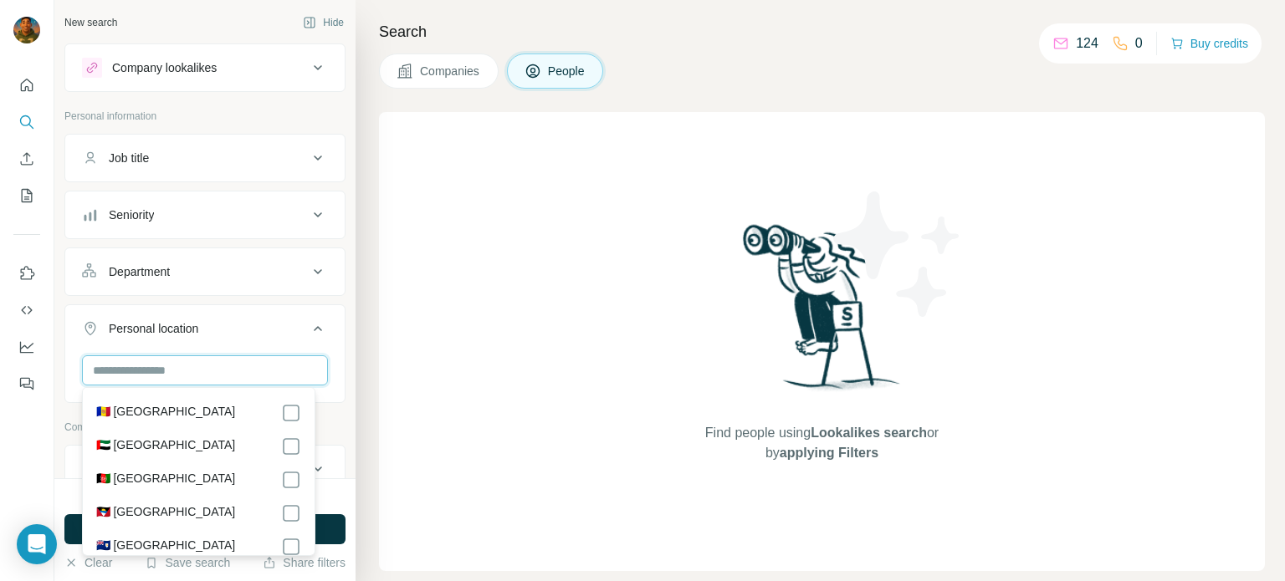
type input "*"
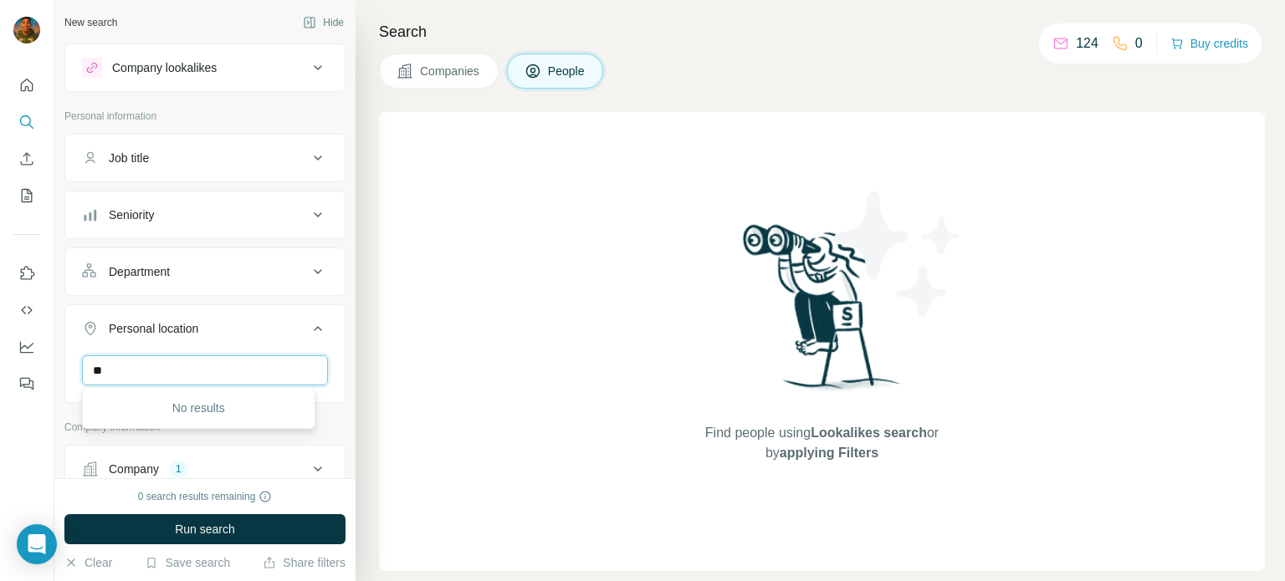
type input "*"
type input "****"
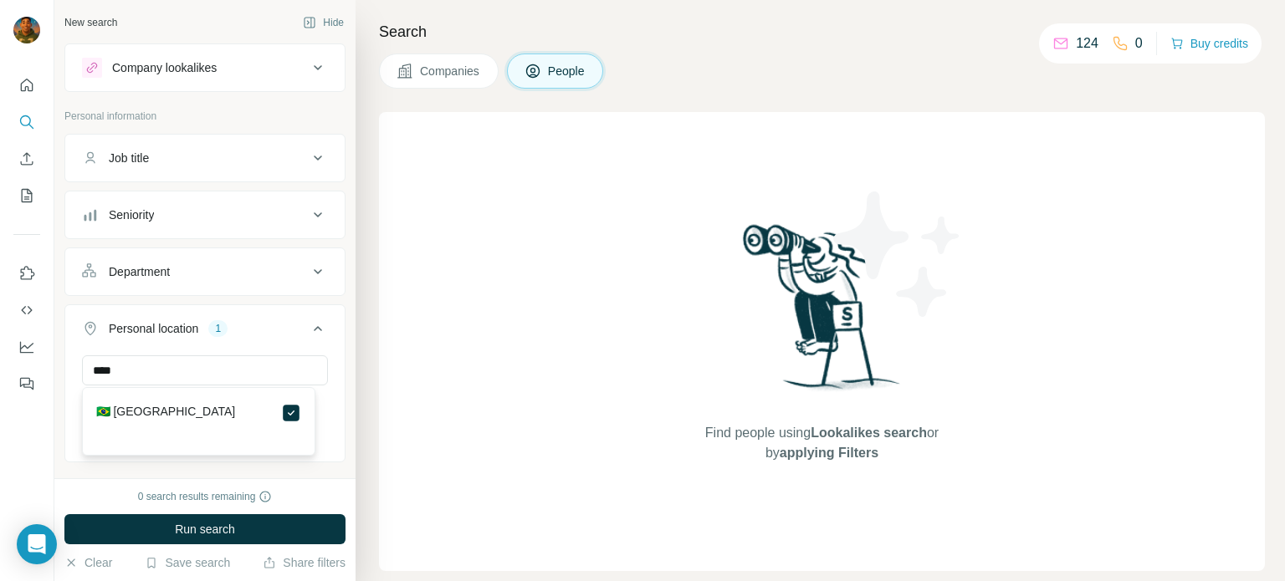
click at [175, 276] on div "Department" at bounding box center [195, 272] width 226 height 17
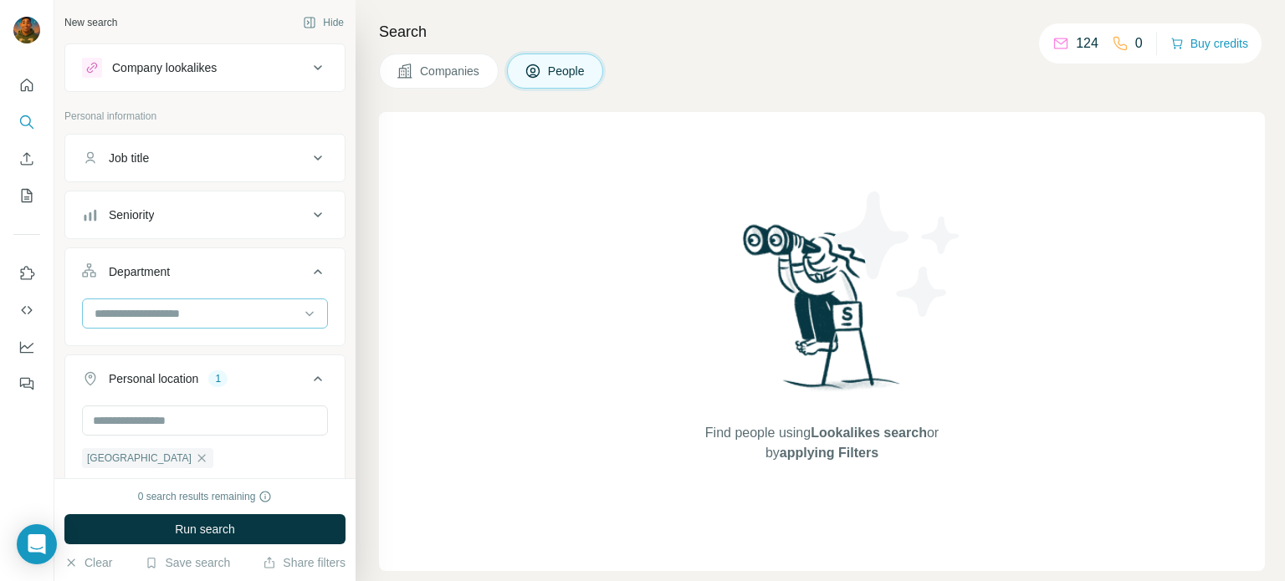
click at [177, 305] on input at bounding box center [196, 314] width 207 height 18
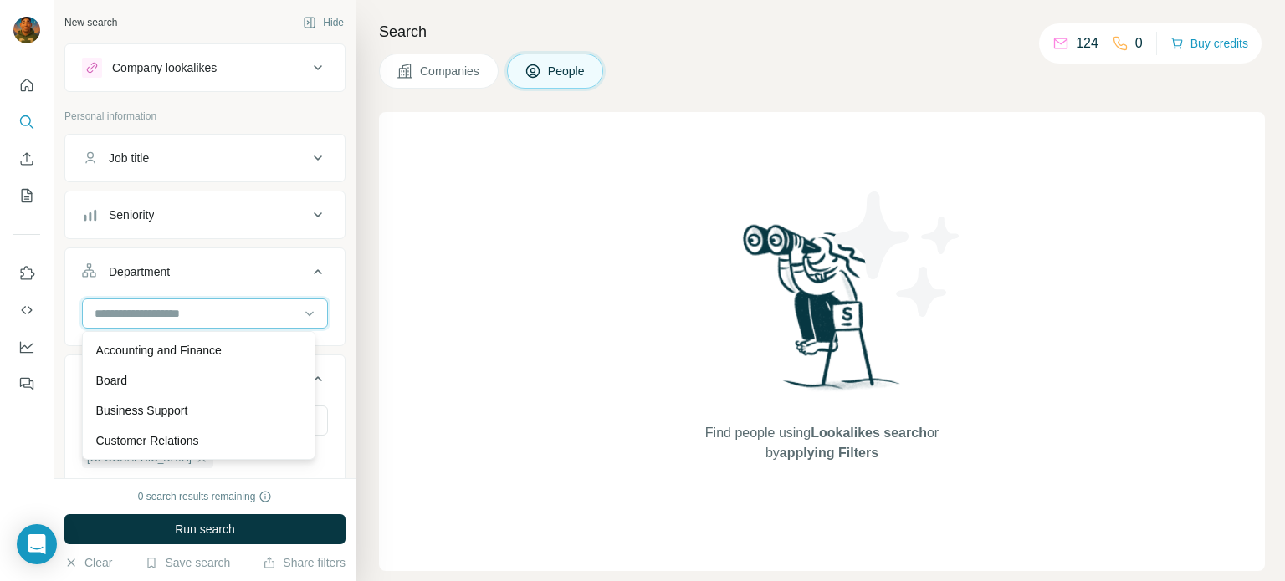
click at [188, 310] on input at bounding box center [196, 314] width 207 height 18
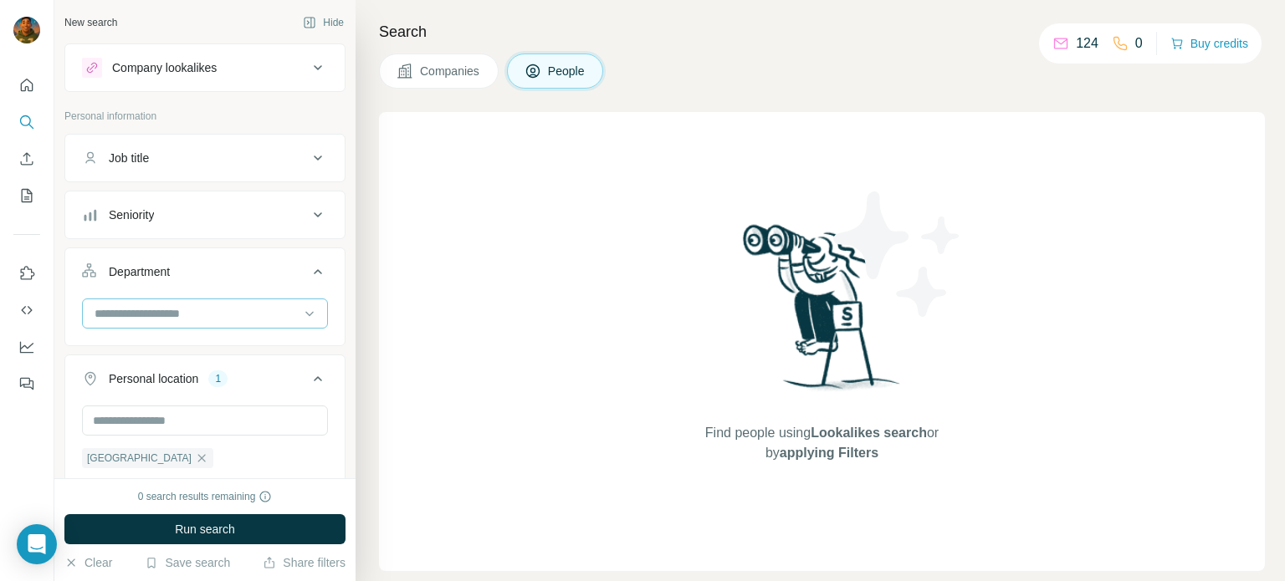
click at [188, 310] on input at bounding box center [196, 314] width 207 height 18
type input "*"
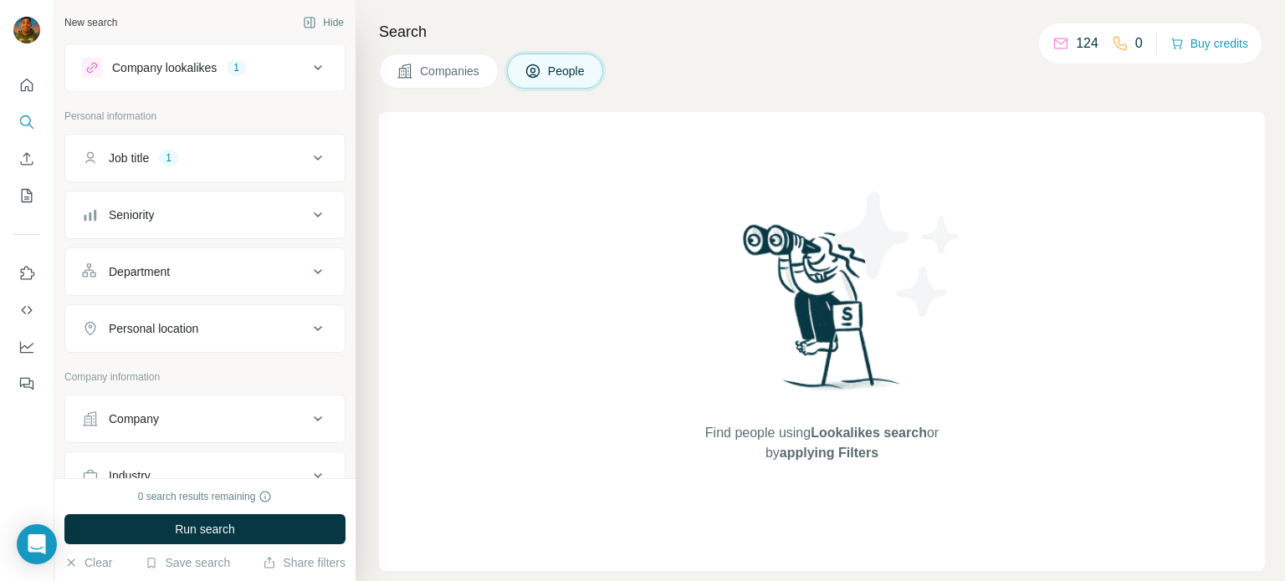
click at [243, 63] on div "1" at bounding box center [236, 67] width 19 height 15
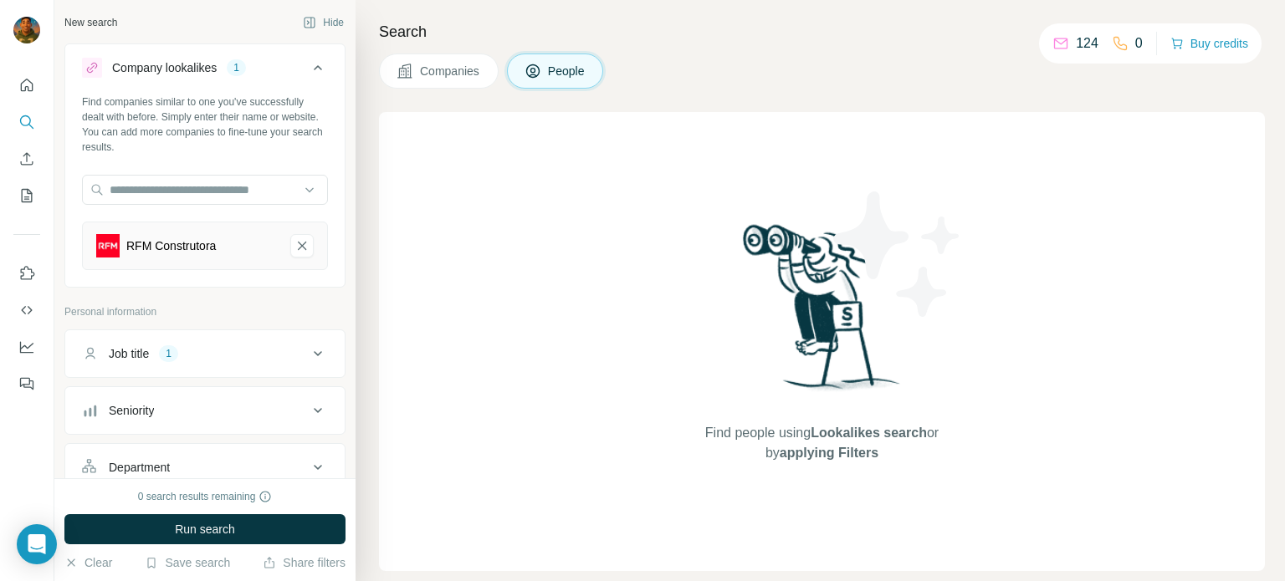
click at [243, 63] on div "1" at bounding box center [236, 67] width 19 height 15
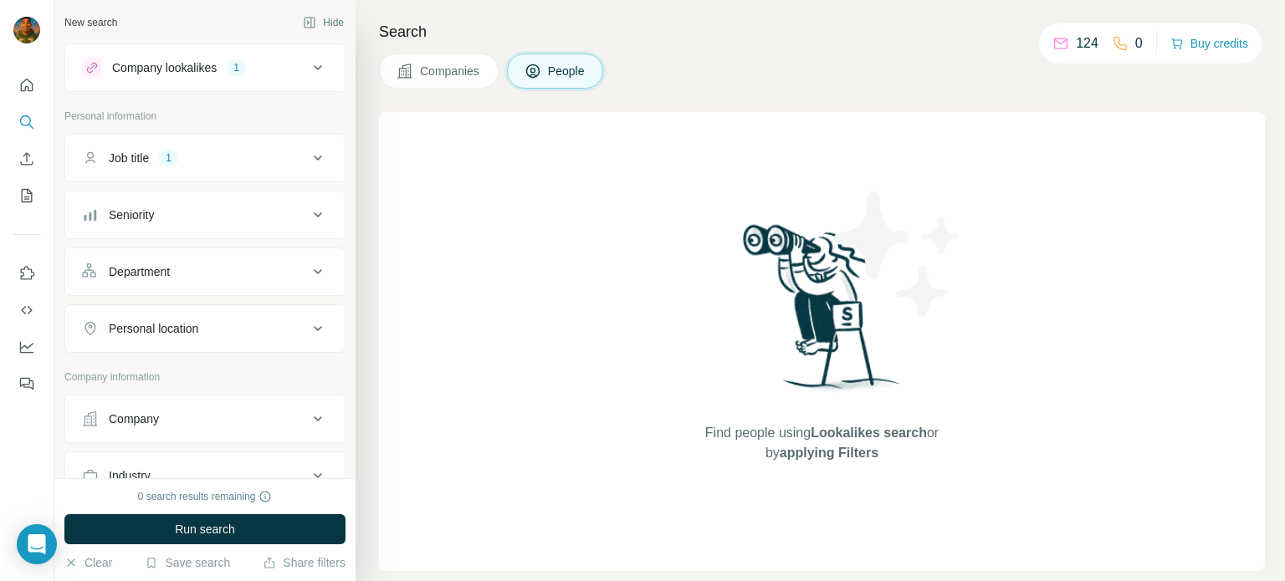
click at [1081, 40] on p "124" at bounding box center [1087, 43] width 23 height 20
drag, startPoint x: 1131, startPoint y: 39, endPoint x: 1141, endPoint y: 44, distance: 10.9
click at [1141, 44] on div "124 0 Buy credits" at bounding box center [1150, 43] width 223 height 40
click at [1181, 41] on button "Buy credits" at bounding box center [1209, 43] width 78 height 23
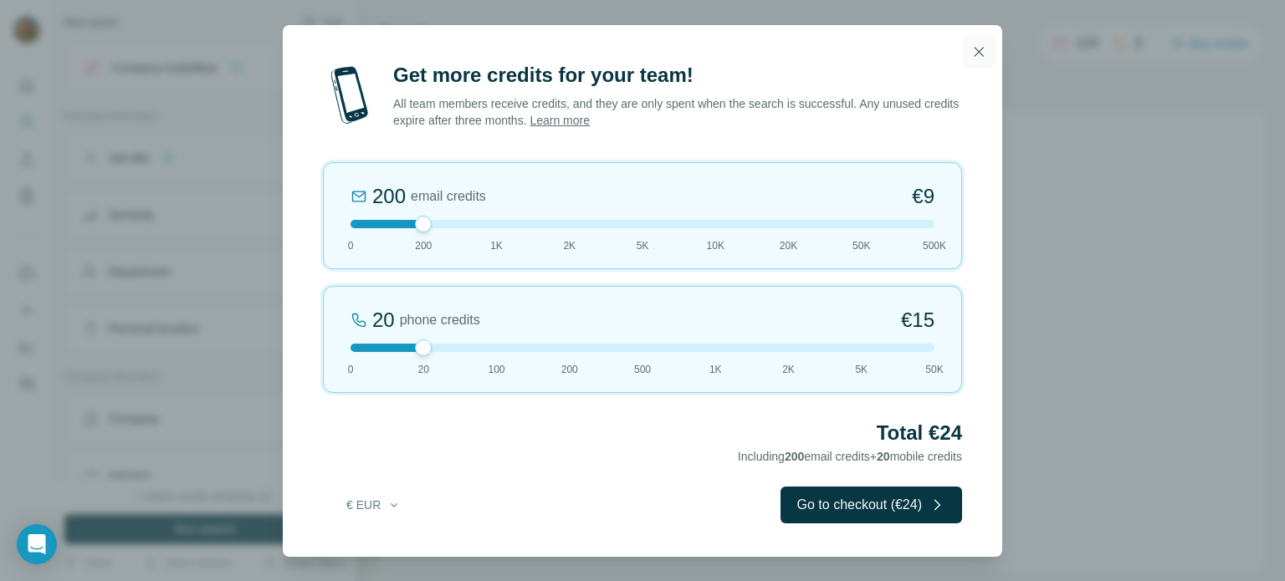
click at [980, 59] on icon "button" at bounding box center [978, 52] width 17 height 17
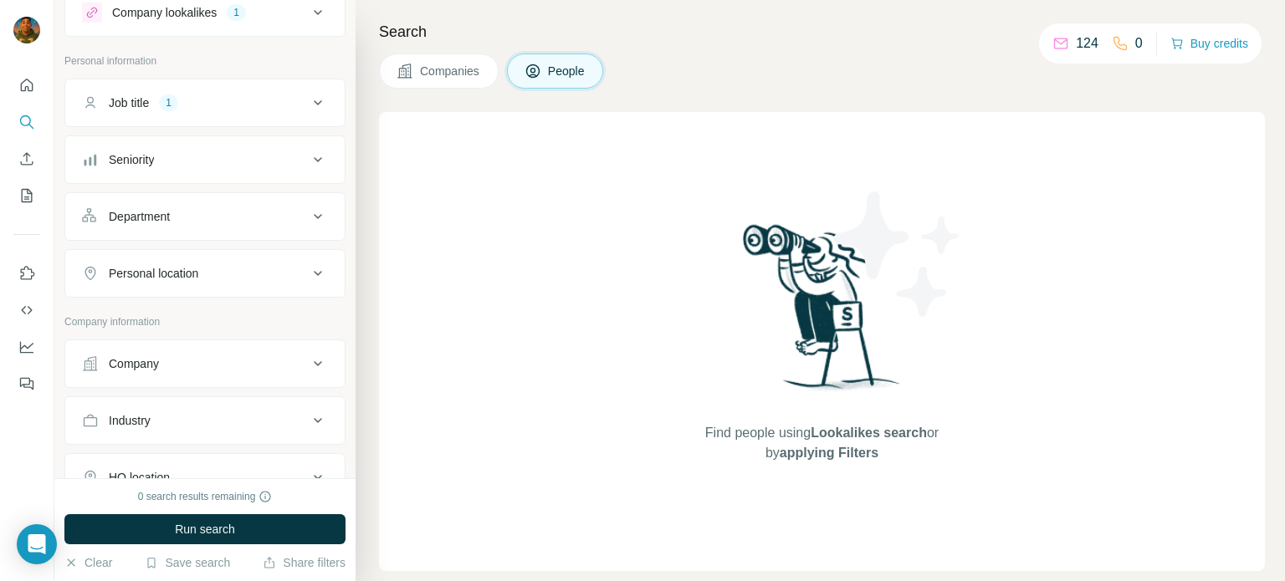
scroll to position [84, 0]
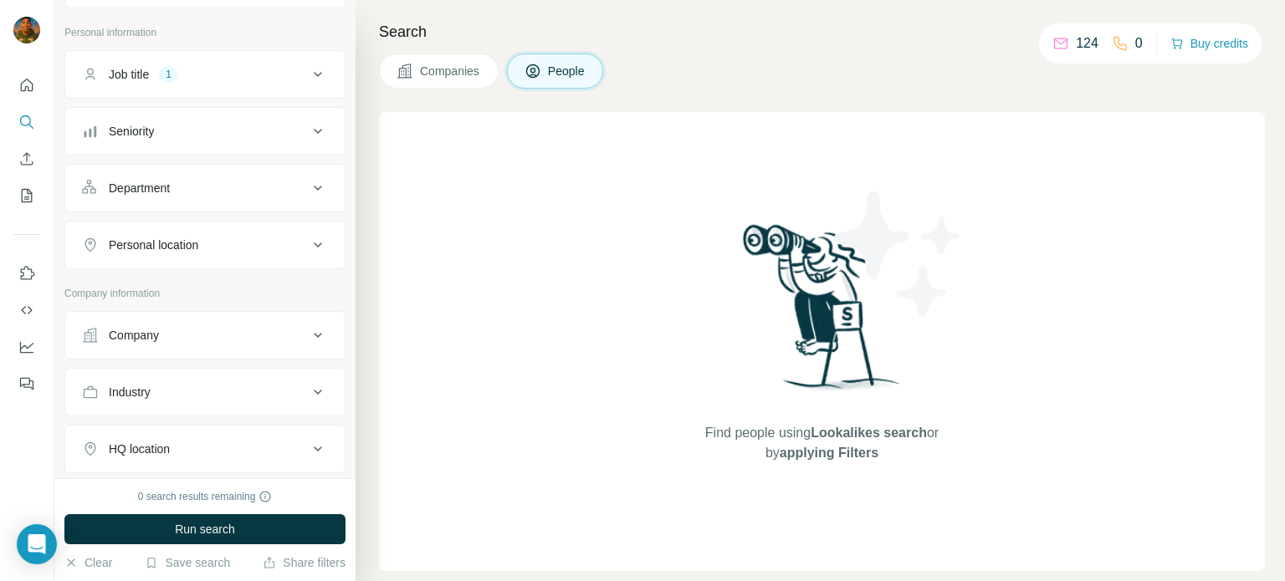
click at [197, 244] on div "Personal location" at bounding box center [154, 245] width 90 height 17
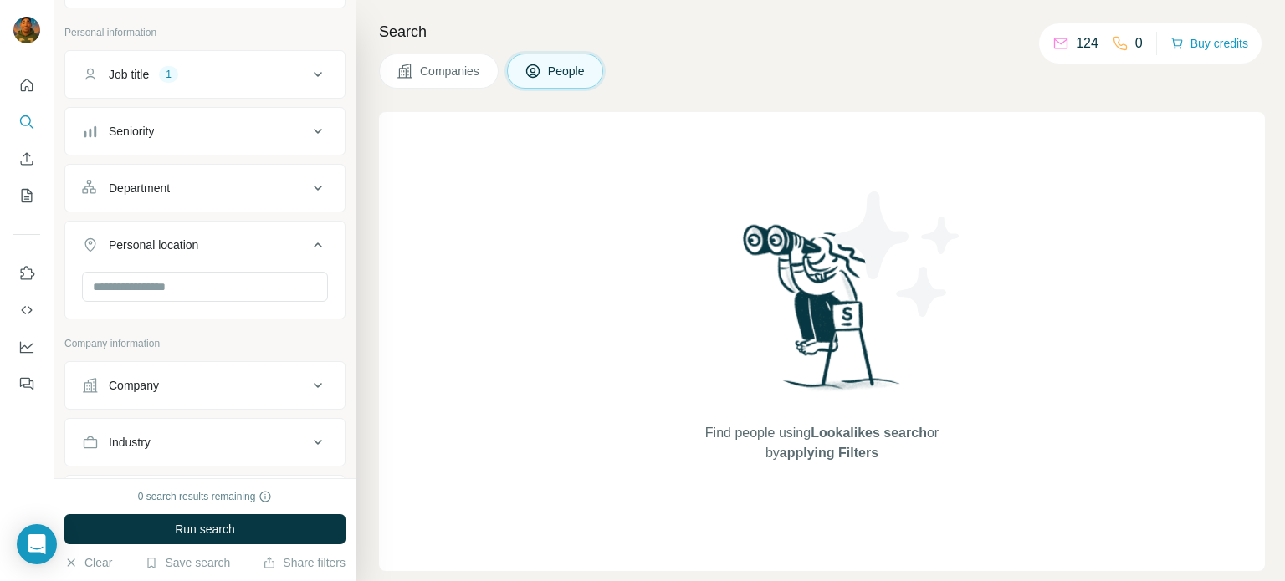
click at [247, 248] on div "Personal location" at bounding box center [195, 245] width 226 height 17
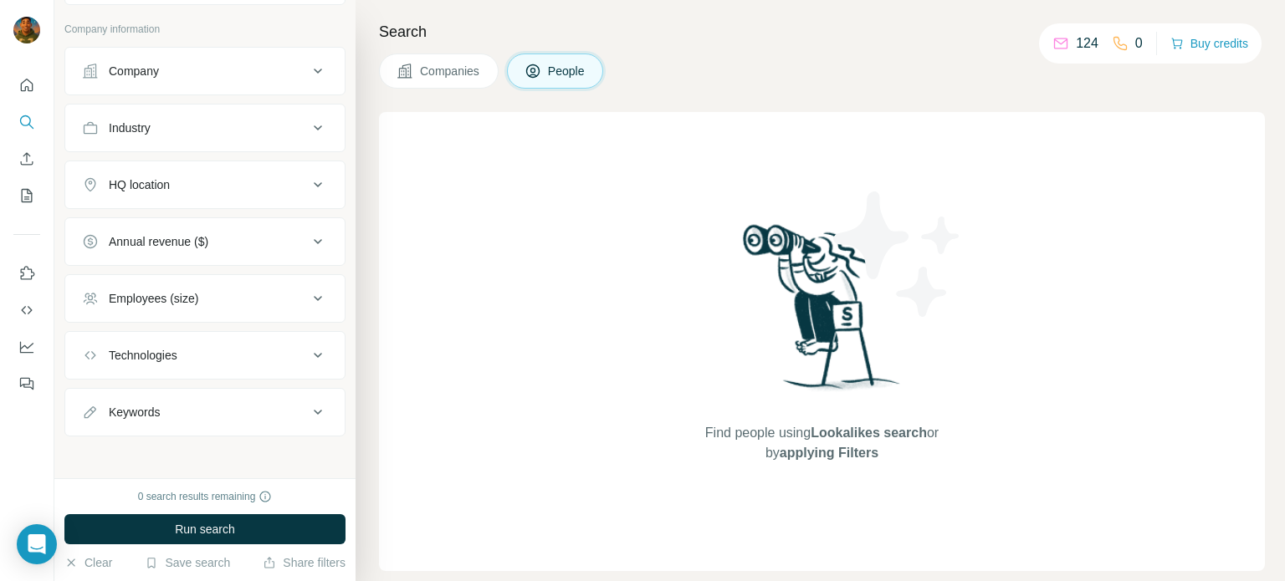
scroll to position [0, 0]
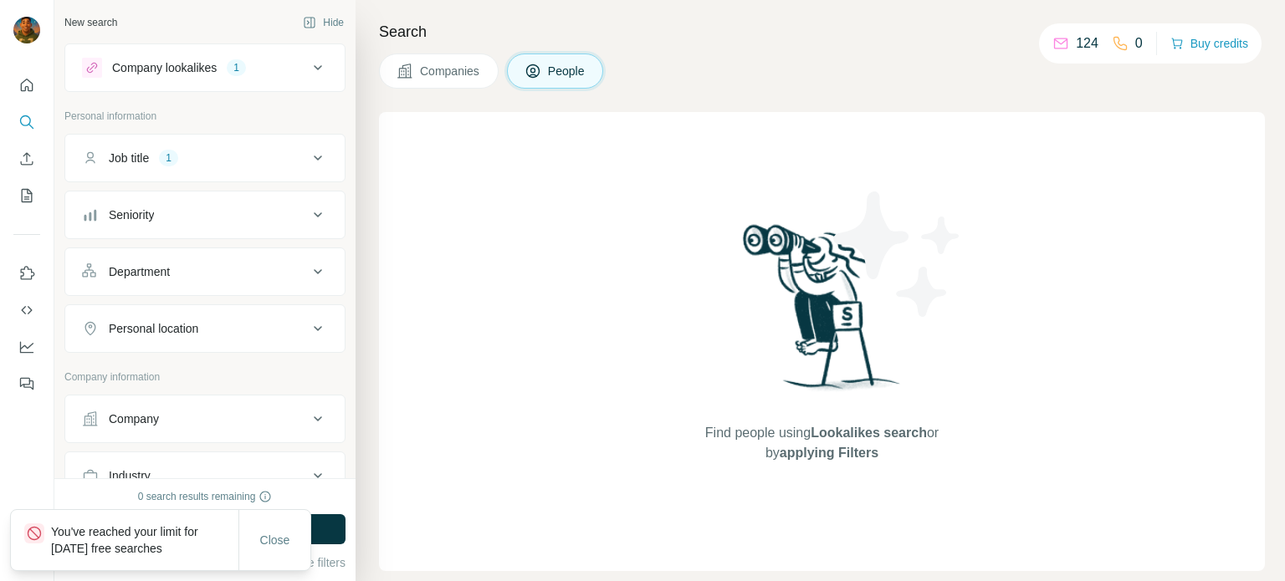
click at [187, 164] on div "Job title 1" at bounding box center [195, 158] width 226 height 17
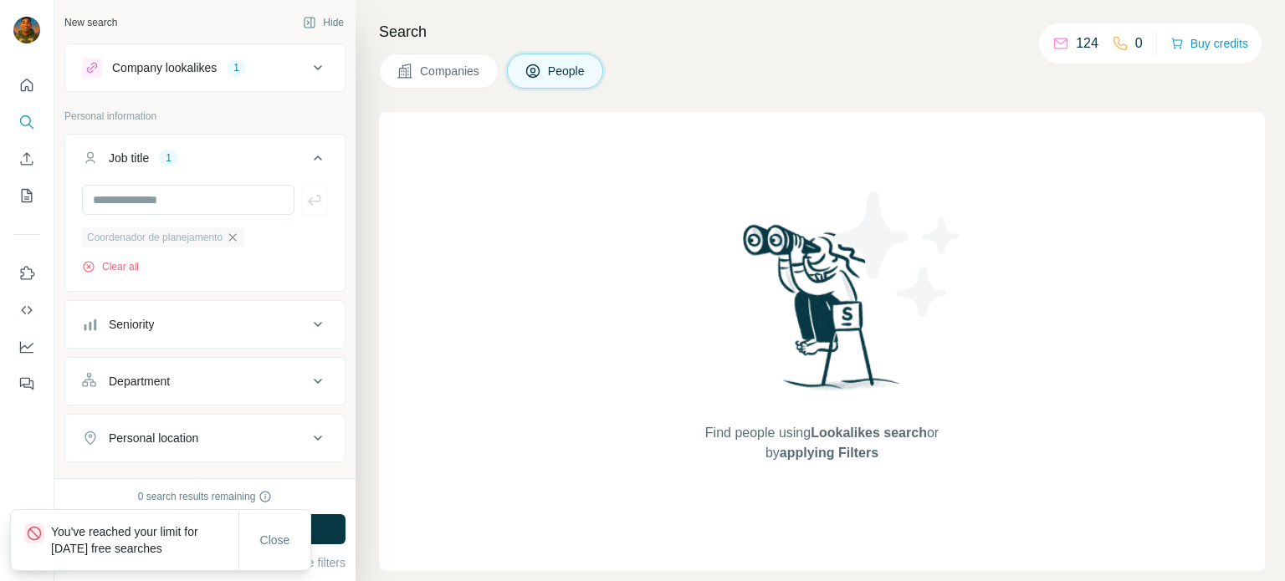
click at [237, 237] on icon "button" at bounding box center [233, 237] width 8 height 8
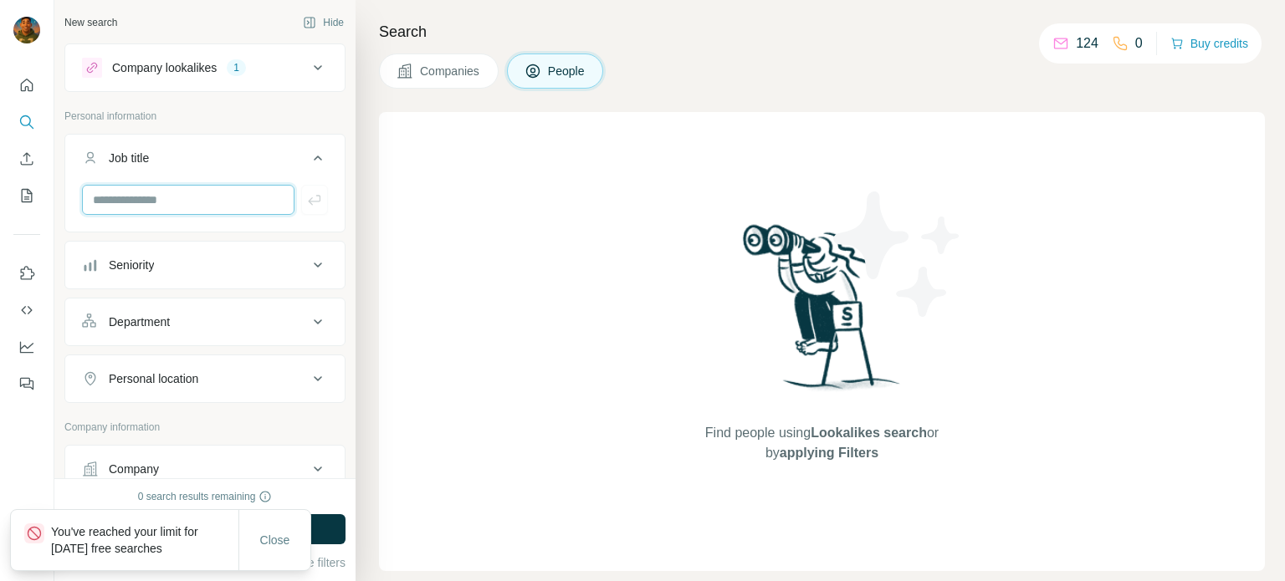
click at [187, 205] on input "text" at bounding box center [188, 200] width 212 height 30
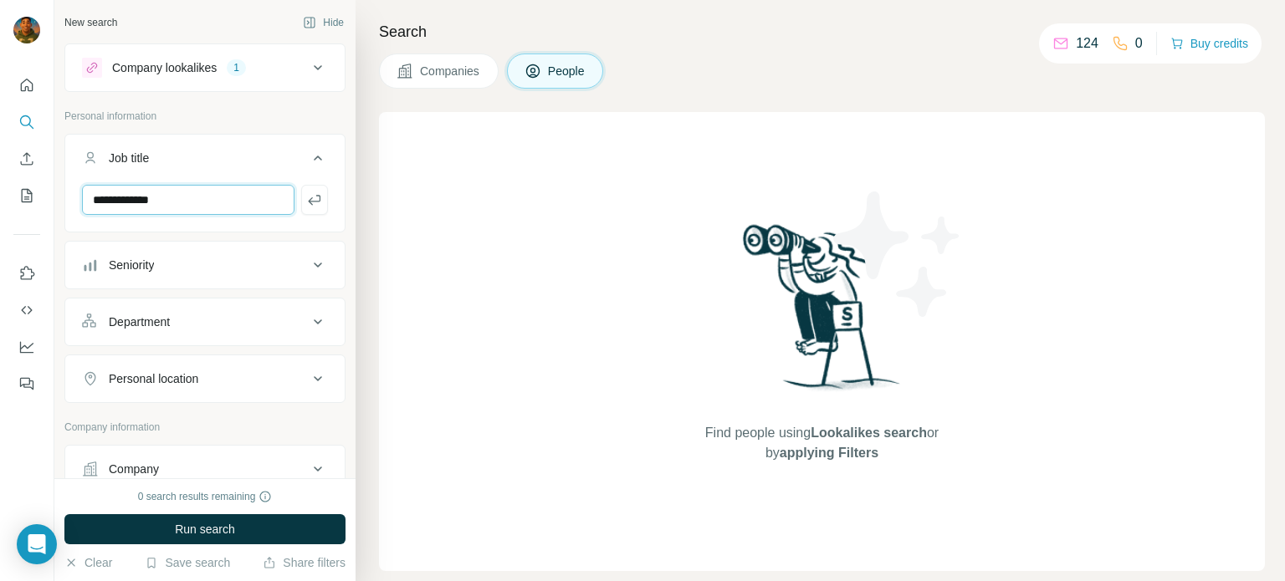
type input "**********"
